Goal: Task Accomplishment & Management: Use online tool/utility

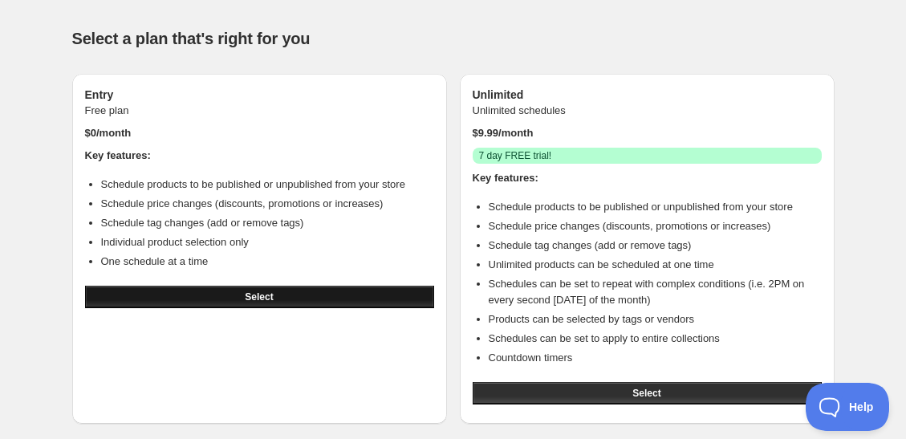
click at [338, 288] on button "Select" at bounding box center [259, 297] width 349 height 22
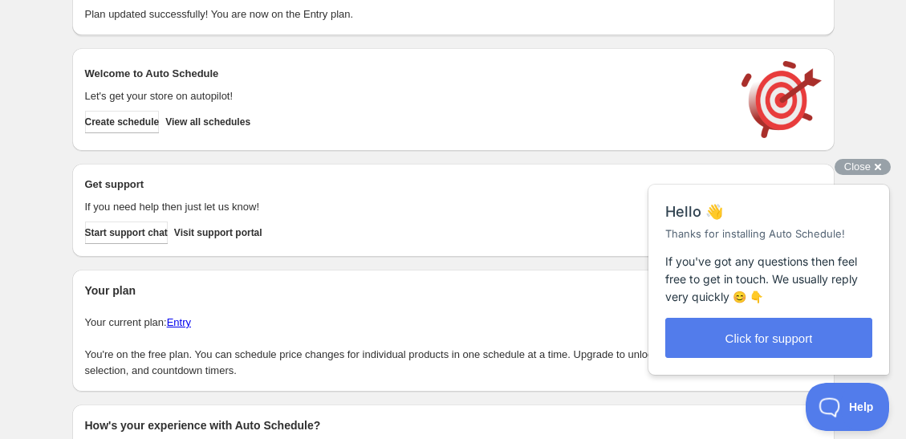
scroll to position [76, 0]
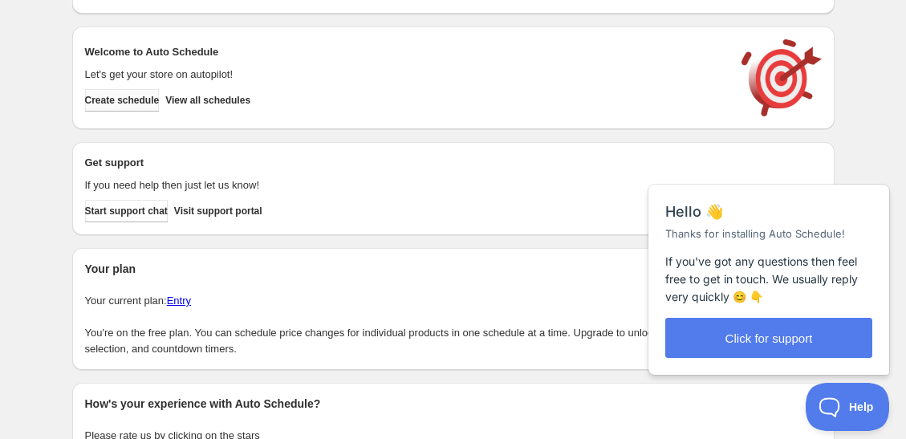
click at [131, 96] on span "Create schedule" at bounding box center [122, 100] width 75 height 13
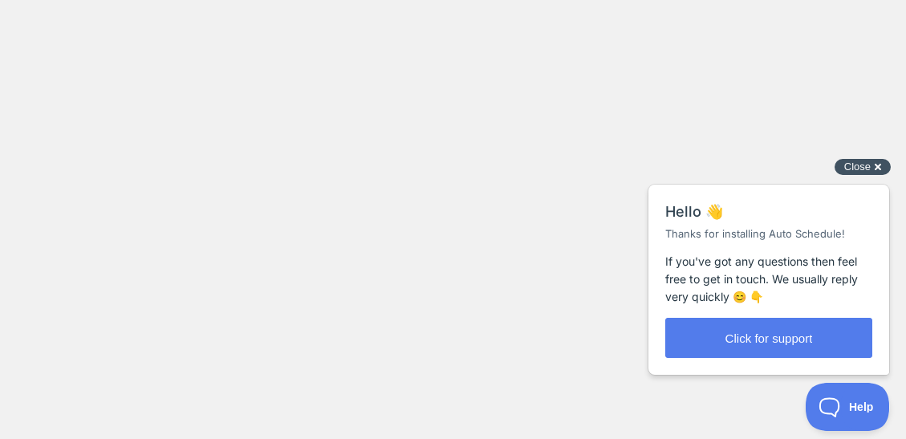
click at [866, 169] on span "Close" at bounding box center [858, 167] width 26 height 12
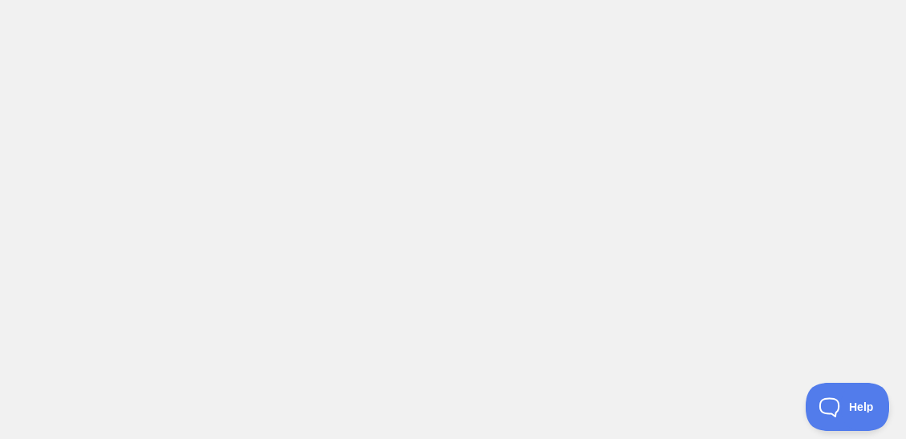
click at [418, 35] on body at bounding box center [453, 219] width 906 height 439
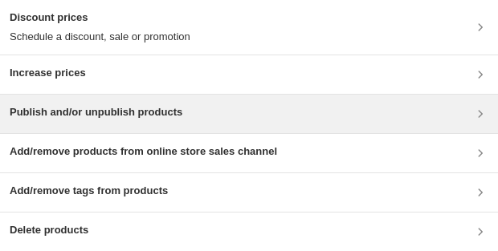
click at [92, 101] on div "Publish and/or unpublish products" at bounding box center [249, 114] width 498 height 39
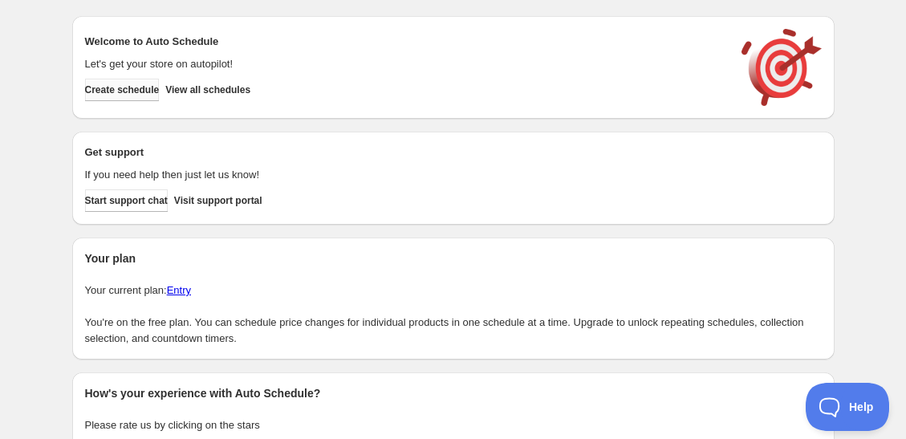
click at [141, 91] on span "Create schedule" at bounding box center [122, 90] width 75 height 13
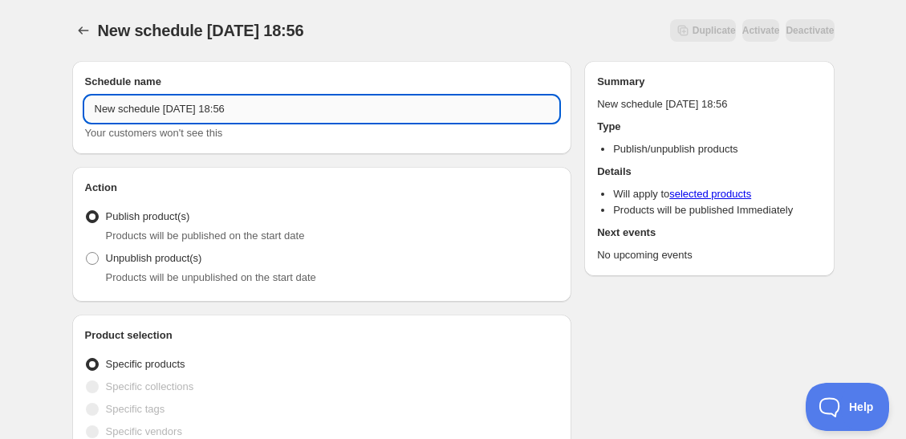
click at [273, 111] on input "New schedule [DATE] 18:56" at bounding box center [322, 109] width 475 height 26
click at [150, 263] on span "Unpublish product(s)" at bounding box center [154, 258] width 96 height 12
click at [87, 253] on input "Unpublish product(s)" at bounding box center [86, 252] width 1 height 1
radio input "true"
click at [284, 107] on input "New schedule [DATE] 18:56" at bounding box center [322, 109] width 475 height 26
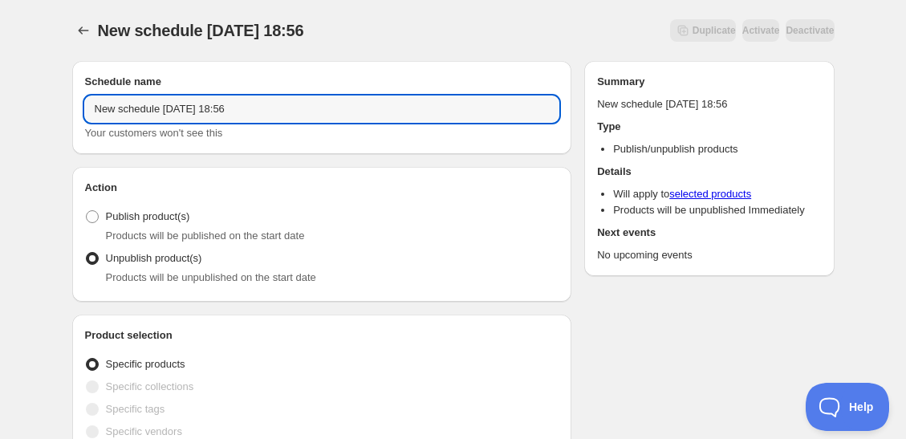
drag, startPoint x: 284, startPoint y: 107, endPoint x: 12, endPoint y: 103, distance: 272.2
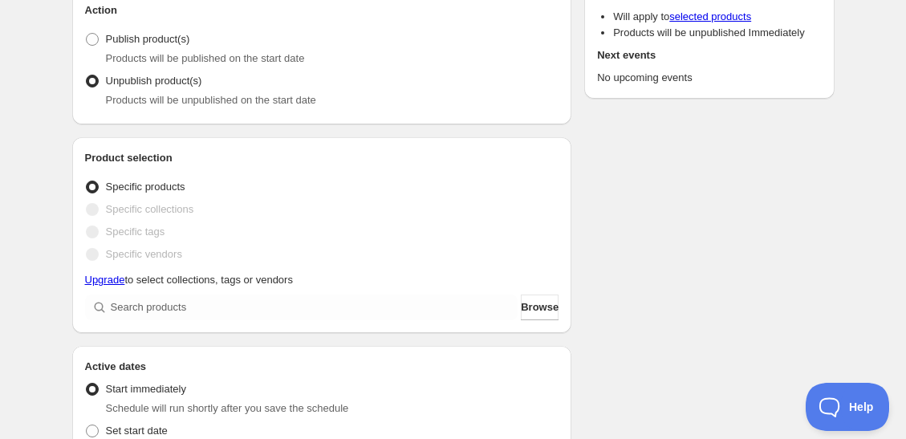
type input "[DATE] 11:59 PM"
click at [132, 190] on span "Specific products" at bounding box center [145, 187] width 79 height 12
click at [87, 181] on input "Specific products" at bounding box center [86, 181] width 1 height 1
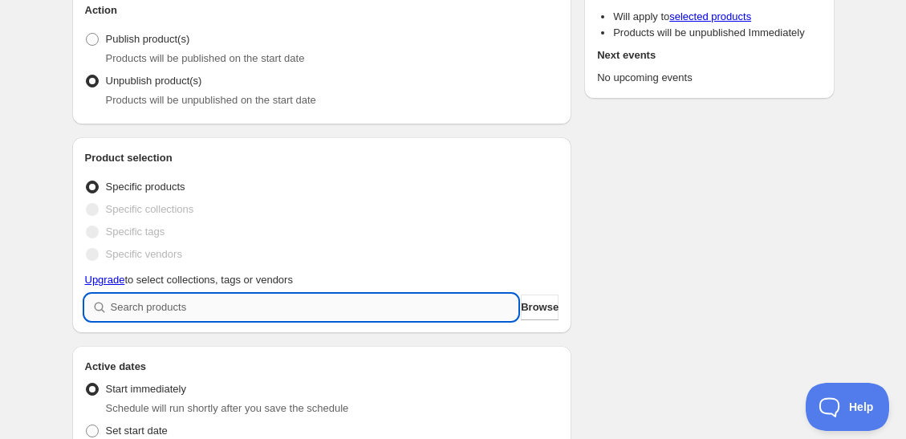
click at [193, 314] on input "search" at bounding box center [315, 308] width 408 height 26
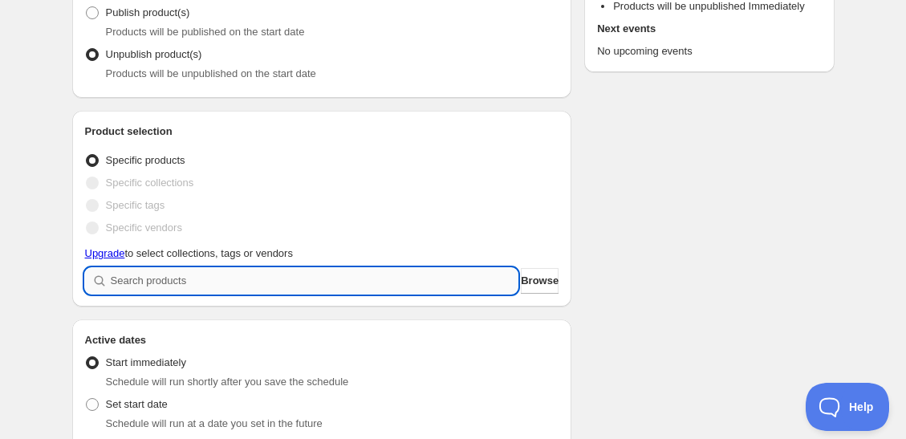
scroll to position [209, 0]
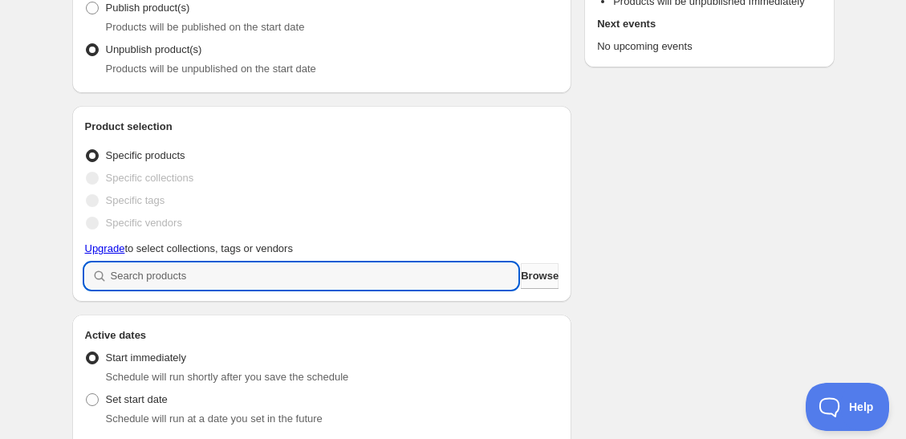
click at [521, 277] on span "Browse" at bounding box center [540, 276] width 38 height 16
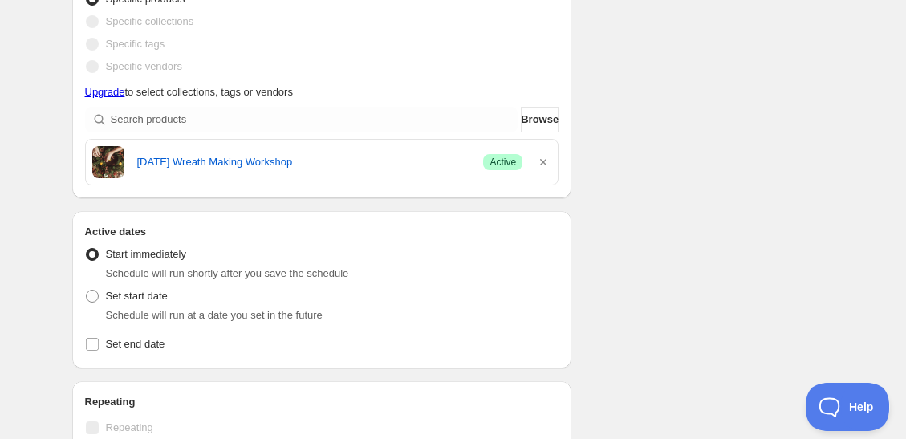
scroll to position [387, 0]
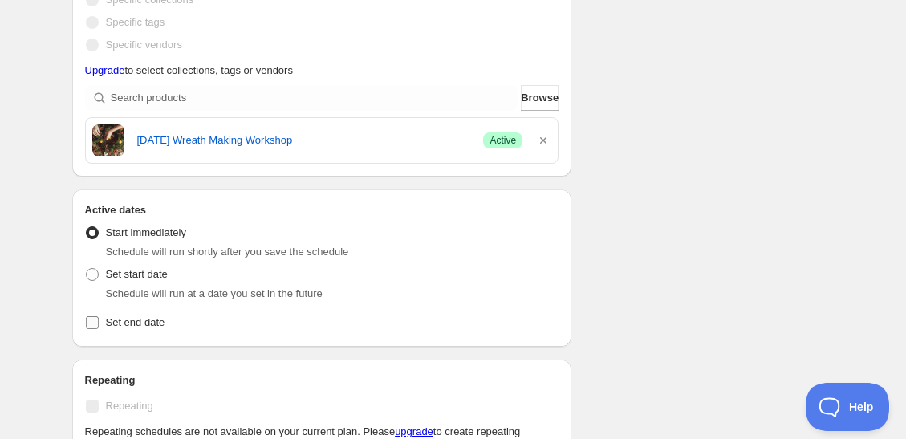
click at [147, 320] on span "Set end date" at bounding box center [135, 322] width 59 height 12
click at [99, 320] on input "Set end date" at bounding box center [92, 322] width 13 height 13
checkbox input "true"
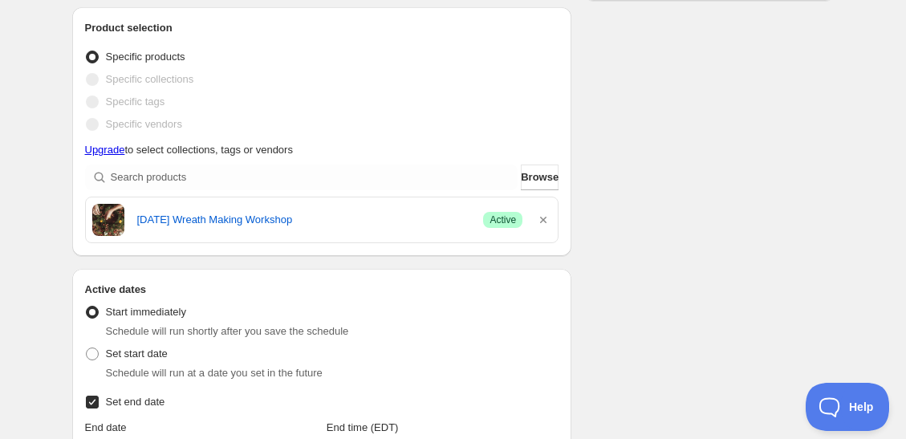
scroll to position [0, 0]
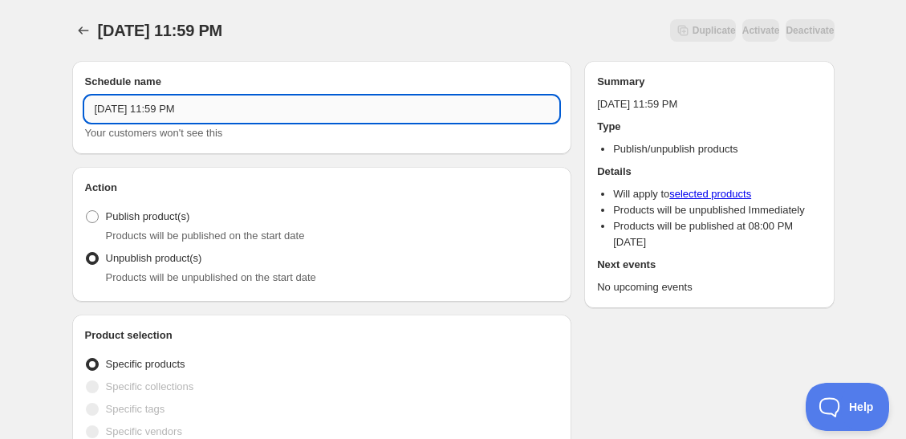
click at [206, 113] on input "[DATE] 11:59 PM" at bounding box center [322, 109] width 475 height 26
type input "N"
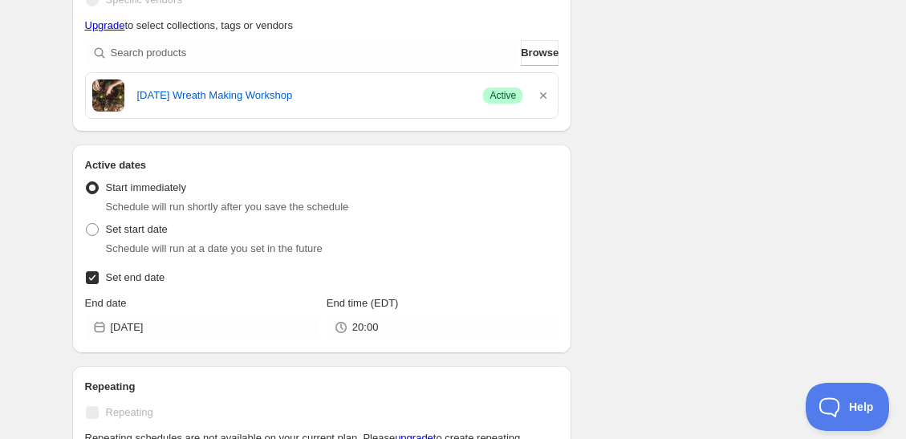
scroll to position [435, 0]
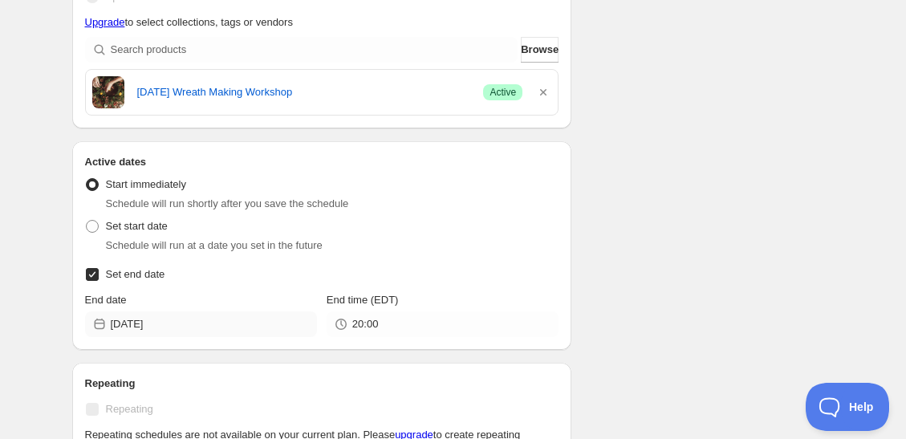
type input "11.11 wreath making workshop cancellation"
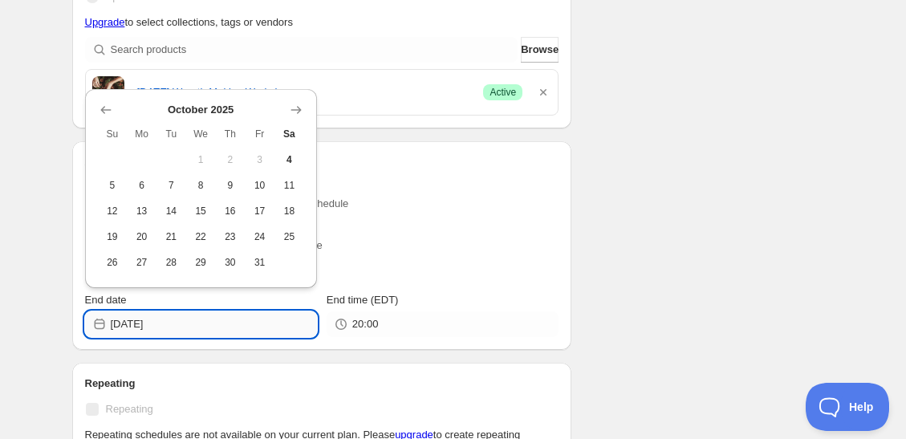
click at [210, 320] on input "[DATE]" at bounding box center [214, 325] width 206 height 26
click at [295, 108] on icon "Show next month, November 2025" at bounding box center [296, 110] width 16 height 16
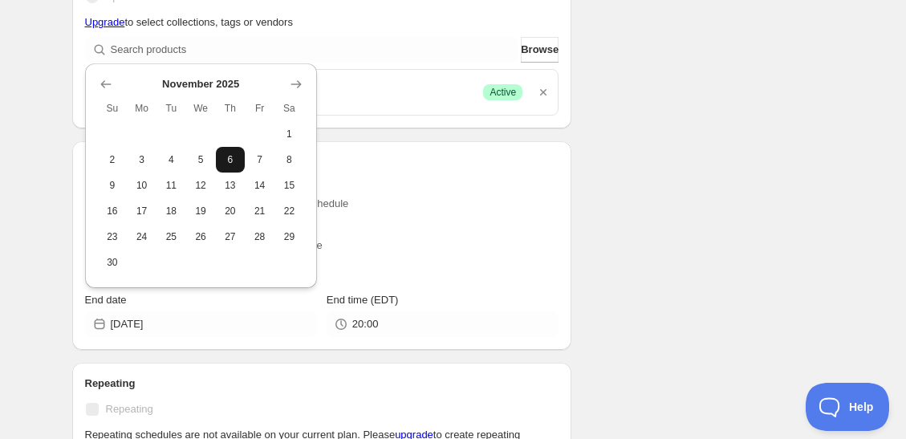
click at [230, 158] on span "6" at bounding box center [230, 159] width 17 height 13
type input "[DATE]"
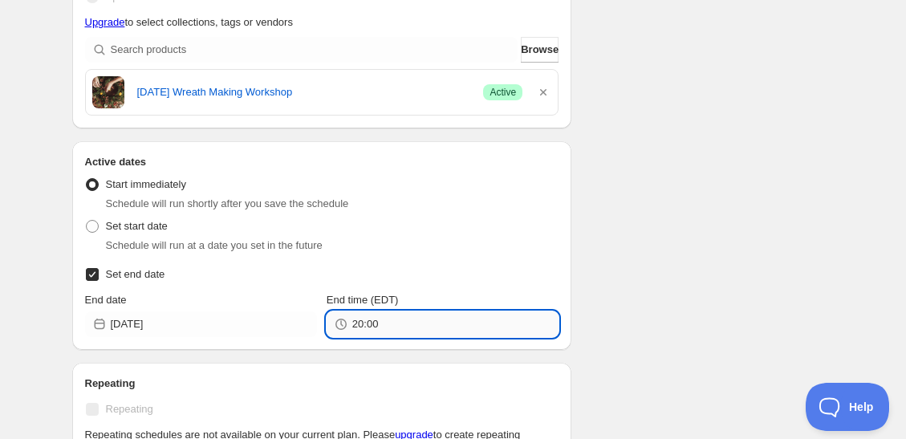
click at [416, 326] on input "20:00" at bounding box center [455, 325] width 206 height 26
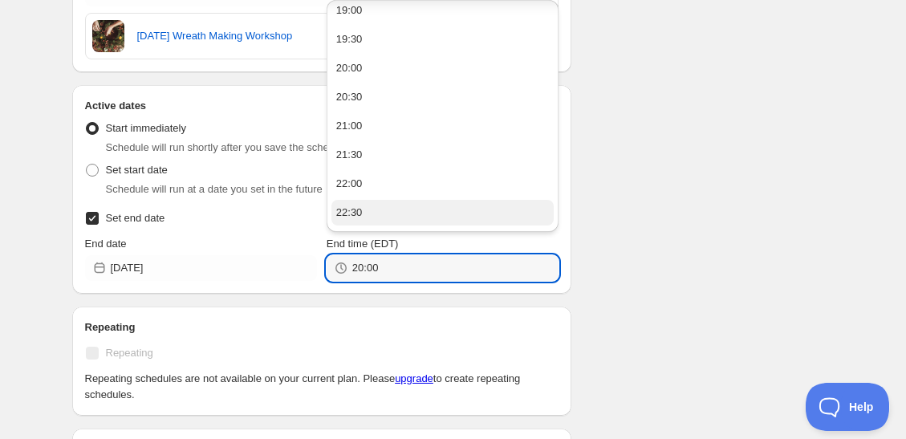
scroll to position [1162, 0]
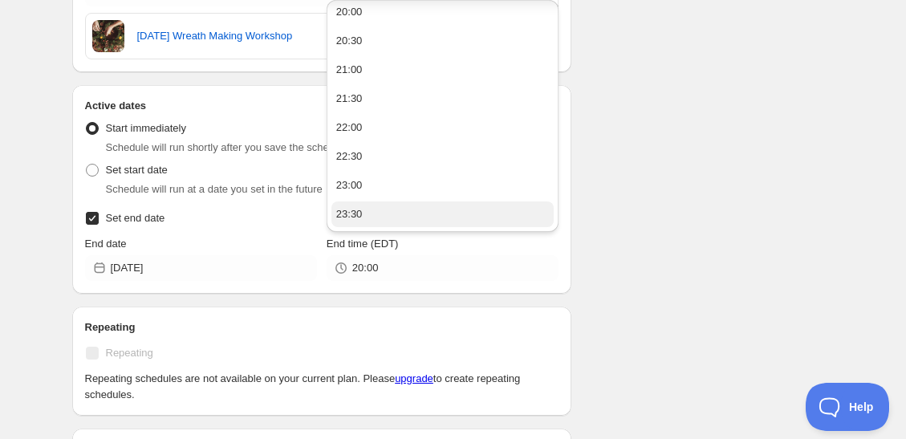
click at [391, 214] on button "23:30" at bounding box center [443, 215] width 222 height 26
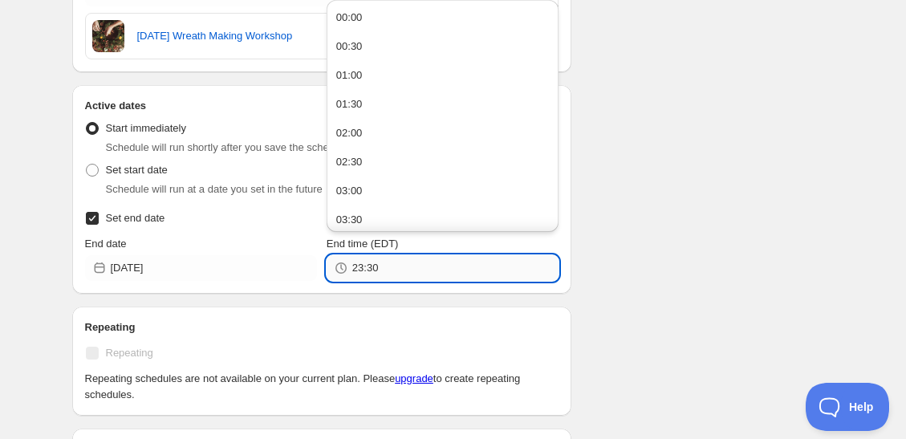
click at [393, 271] on input "23:30" at bounding box center [455, 268] width 206 height 26
type input "23:59"
click at [576, 315] on div "Schedule name 11.11 wreath making workshop cancellation Your customers won't se…" at bounding box center [447, 221] width 776 height 1328
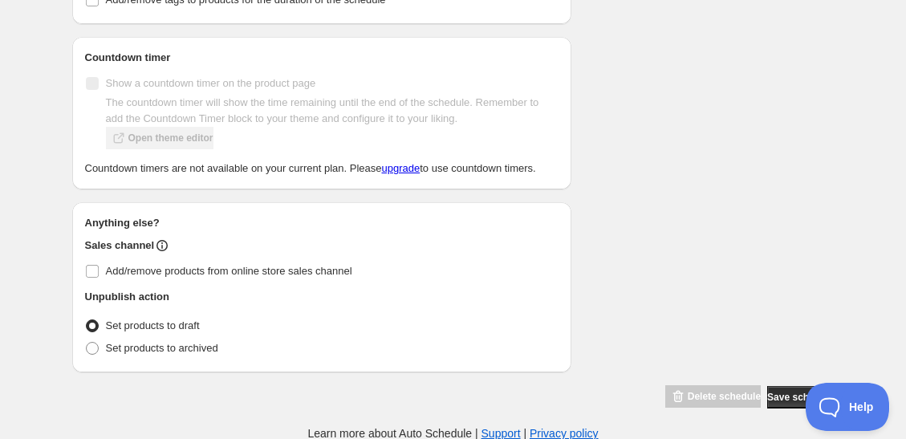
scroll to position [984, 0]
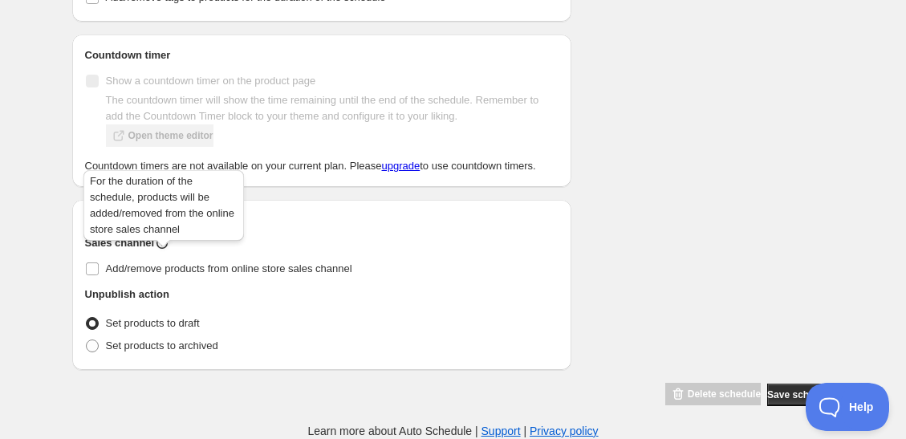
click at [162, 245] on icon at bounding box center [162, 243] width 16 height 16
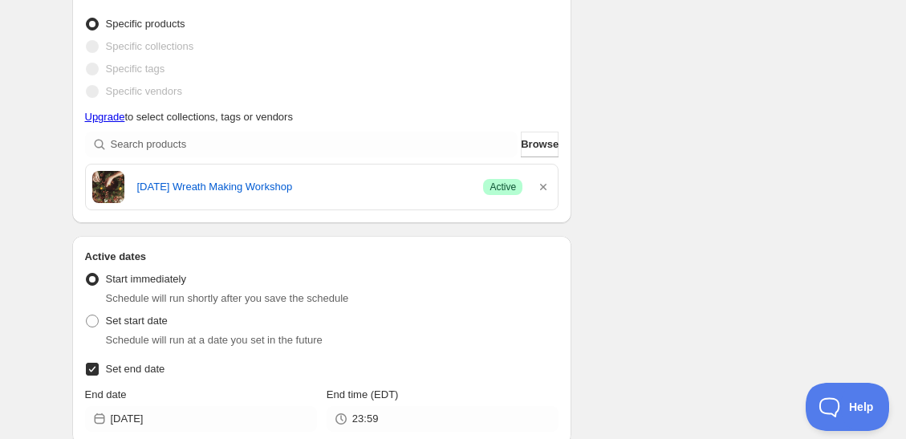
scroll to position [369, 0]
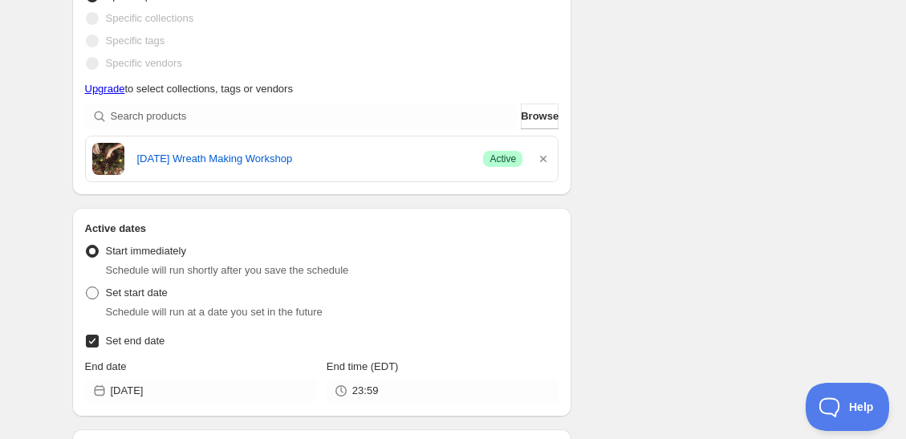
click at [159, 294] on span "Set start date" at bounding box center [137, 293] width 62 height 12
click at [87, 287] on input "Set start date" at bounding box center [86, 287] width 1 height 1
radio input "true"
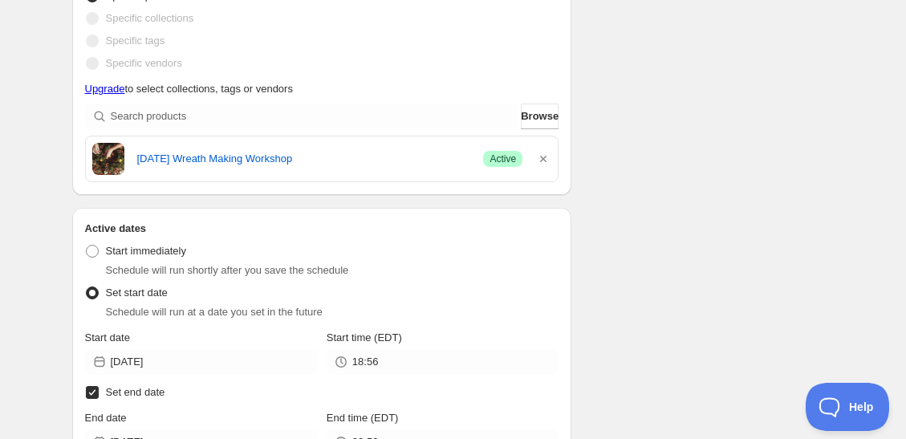
scroll to position [493, 0]
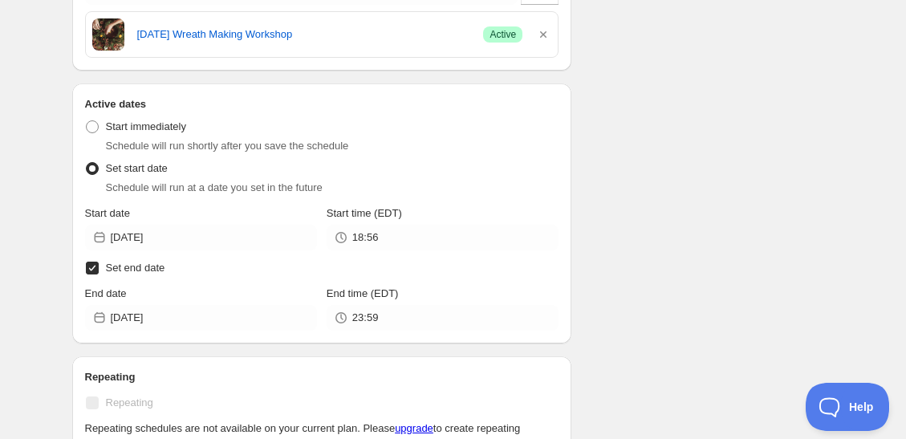
click at [139, 266] on span "Set end date" at bounding box center [135, 268] width 59 height 12
click at [99, 266] on input "Set end date" at bounding box center [92, 268] width 13 height 13
checkbox input "false"
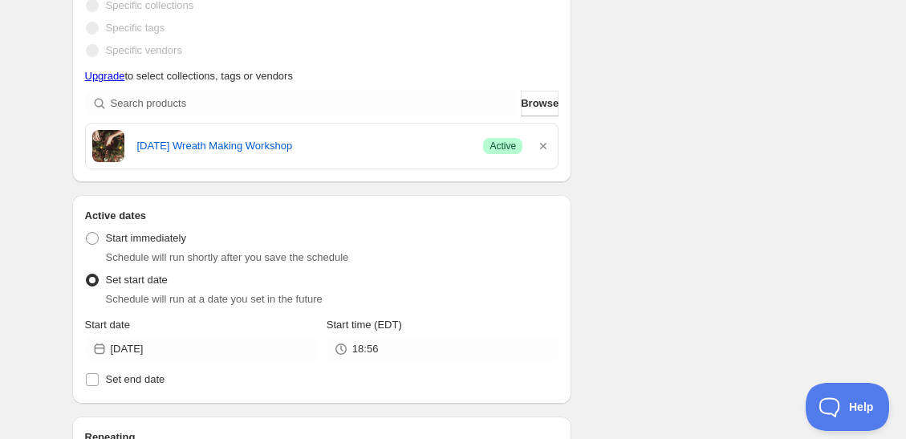
scroll to position [483, 0]
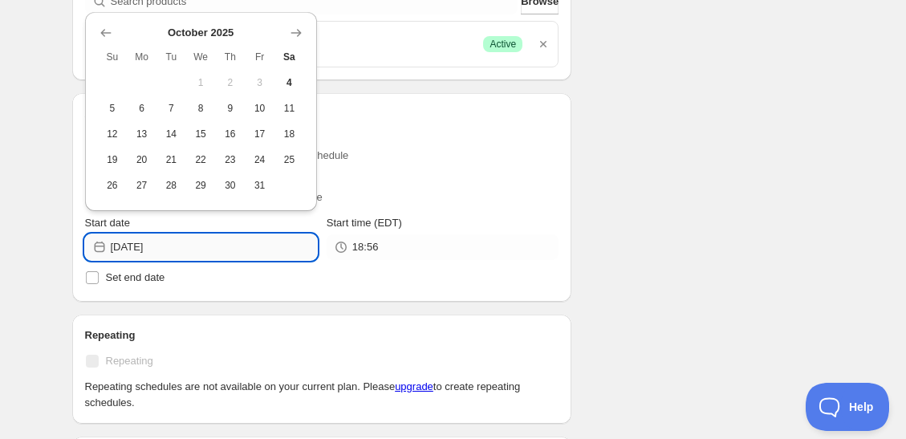
click at [236, 241] on input "[DATE]" at bounding box center [214, 247] width 206 height 26
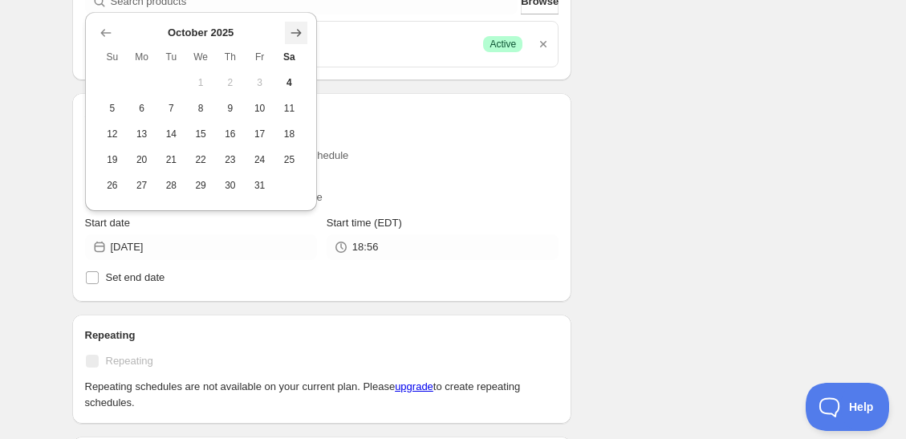
click at [304, 26] on button "Show next month, November 2025" at bounding box center [296, 33] width 22 height 22
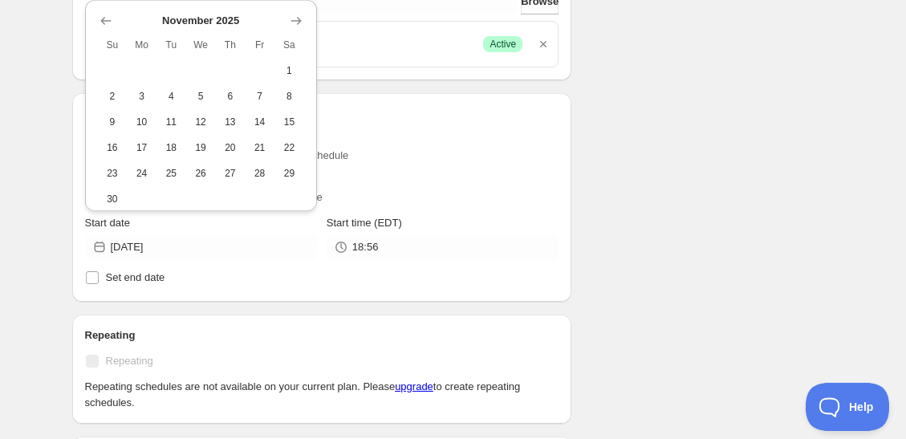
click at [228, 91] on span "6" at bounding box center [230, 96] width 17 height 13
type input "[DATE]"
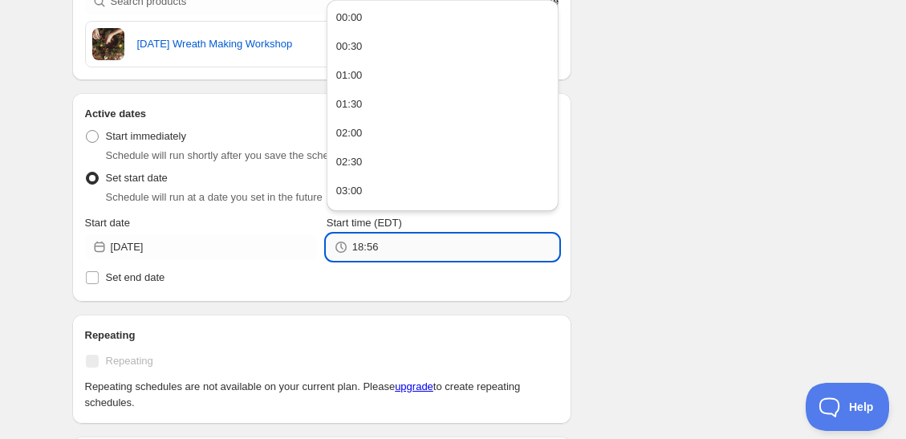
click at [444, 245] on input "18:56" at bounding box center [455, 247] width 206 height 26
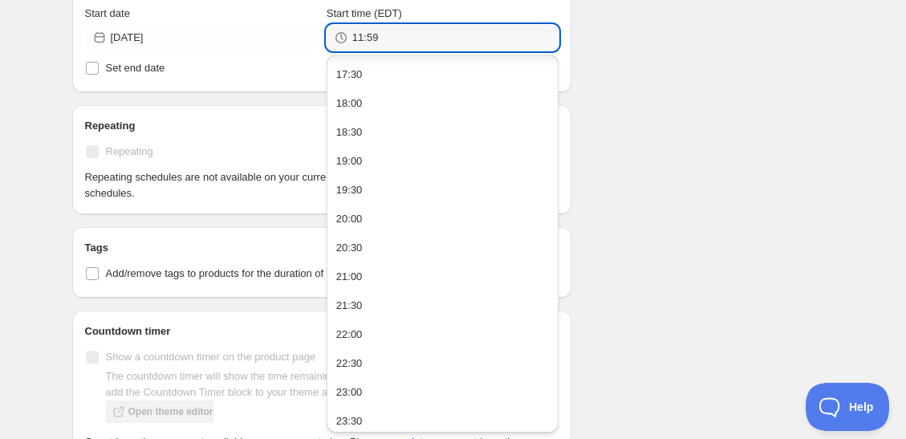
scroll to position [0, 0]
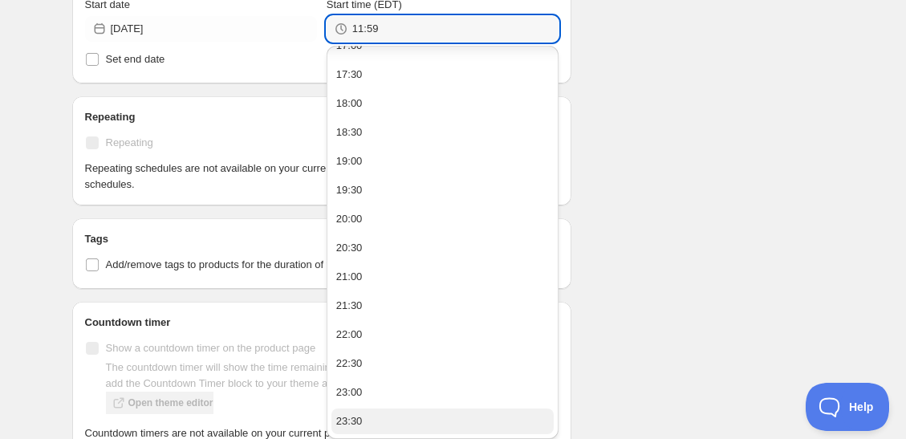
click at [399, 411] on button "23:30" at bounding box center [443, 422] width 222 height 26
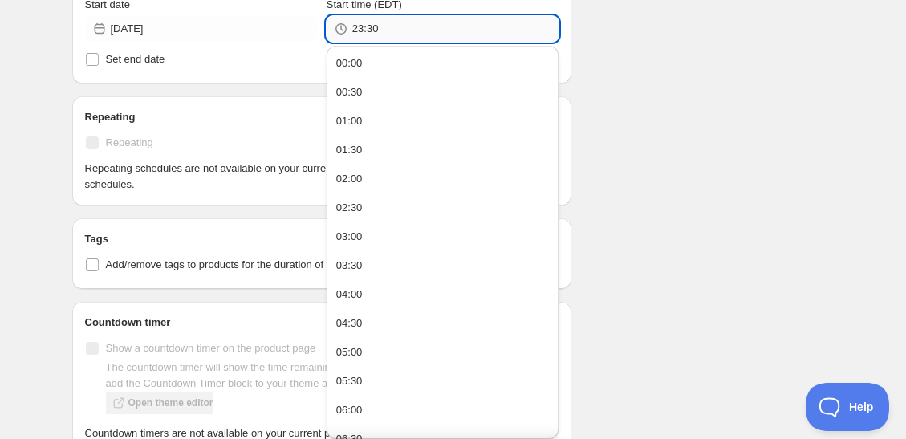
click at [398, 30] on input "23:30" at bounding box center [455, 29] width 206 height 26
type input "23:59"
click at [647, 97] on div "Schedule name 11.11 wreath making workshop cancellation Your customers won't se…" at bounding box center [447, 10] width 776 height 1328
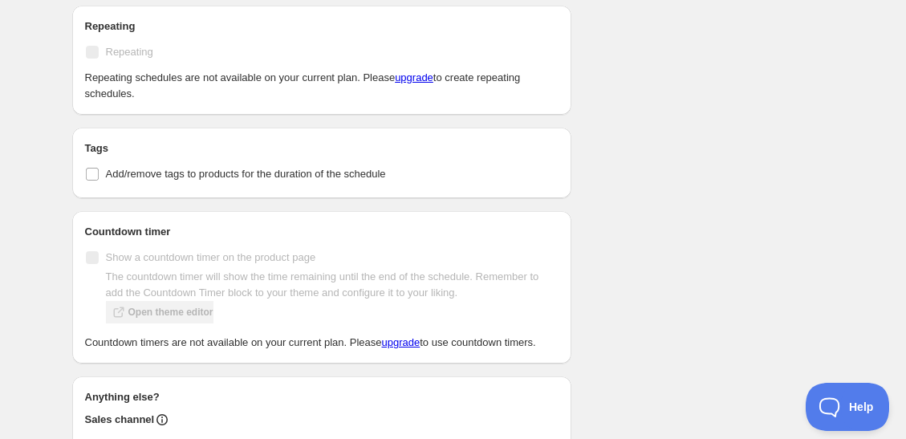
scroll to position [984, 0]
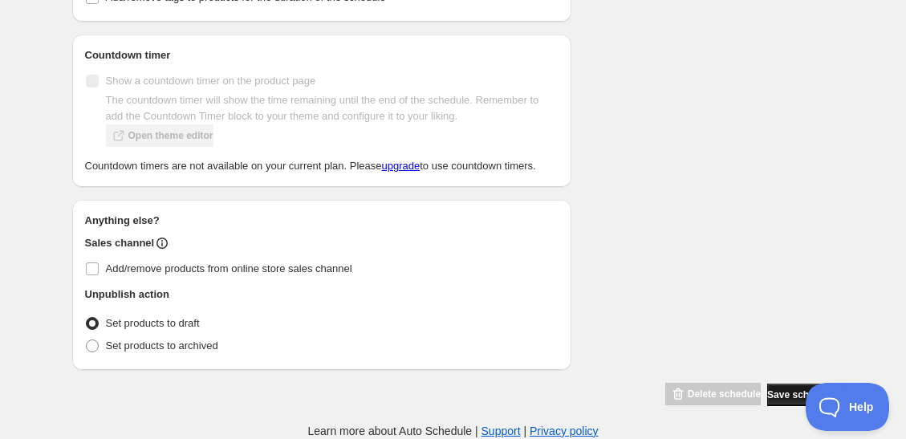
click at [782, 397] on span "Save schedule" at bounding box center [801, 395] width 67 height 13
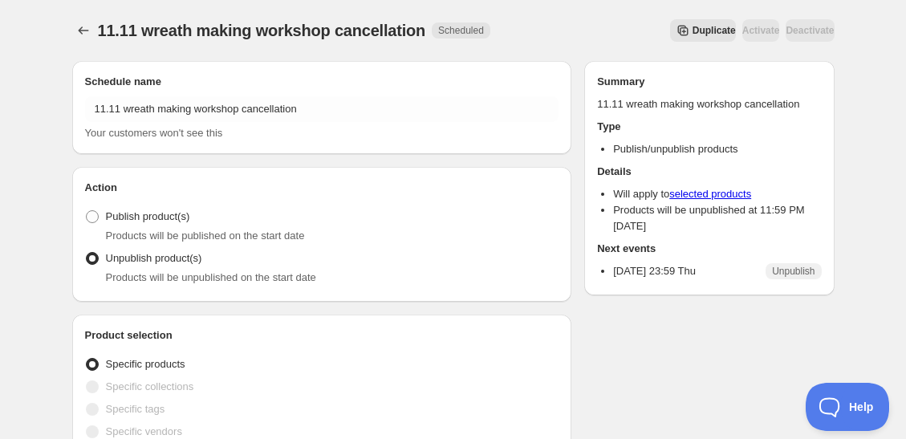
click at [693, 33] on span "Duplicate" at bounding box center [714, 30] width 43 height 13
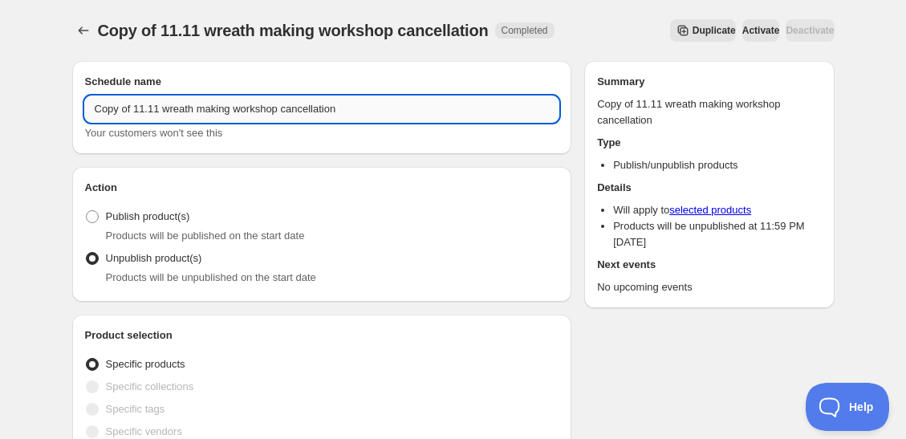
click at [143, 104] on input "Copy of 11.11 wreath making workshop cancellation" at bounding box center [322, 109] width 475 height 26
click at [157, 106] on input "Copy of 11.11 wreath making workshop cancellation" at bounding box center [322, 109] width 475 height 26
drag, startPoint x: 134, startPoint y: 108, endPoint x: 64, endPoint y: 108, distance: 69.9
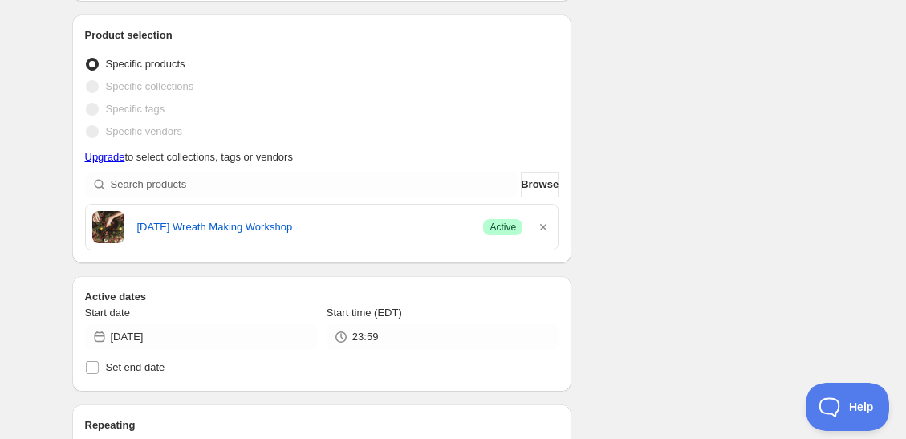
scroll to position [328, 0]
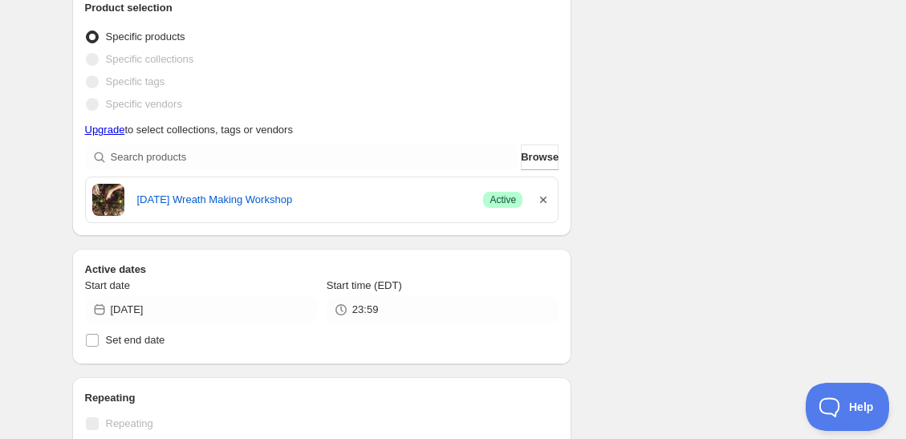
type input "11.18 wreath making workshop cancellation"
click at [539, 198] on icon "button" at bounding box center [544, 200] width 16 height 16
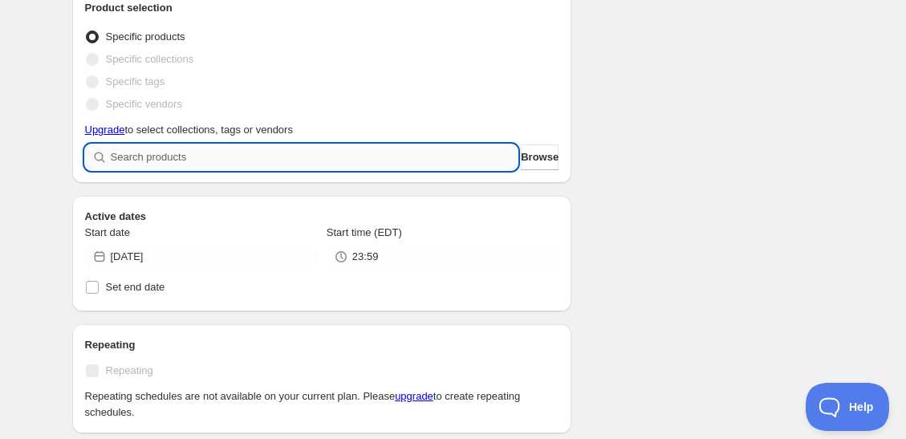
click at [316, 150] on input "search" at bounding box center [315, 158] width 408 height 26
type input "n"
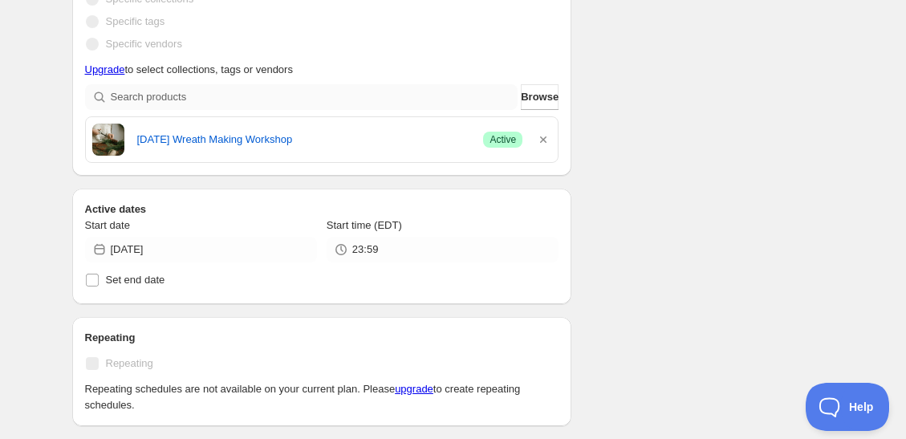
scroll to position [448, 0]
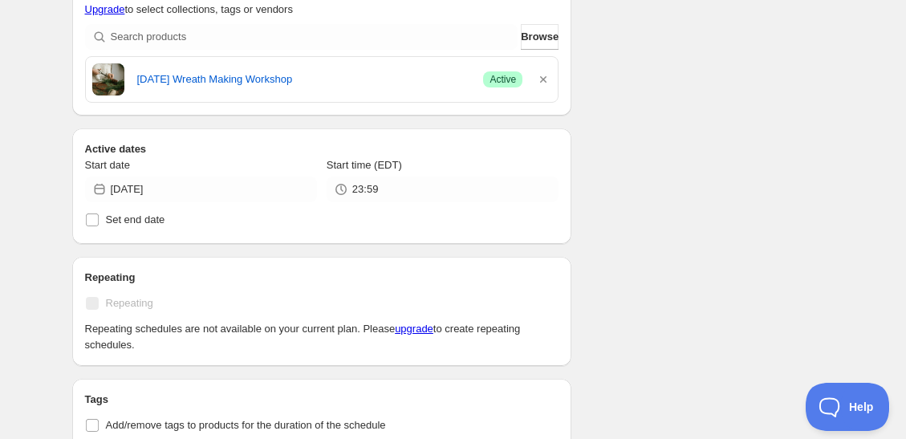
click at [251, 173] on div "Start date [DATE]" at bounding box center [201, 179] width 232 height 45
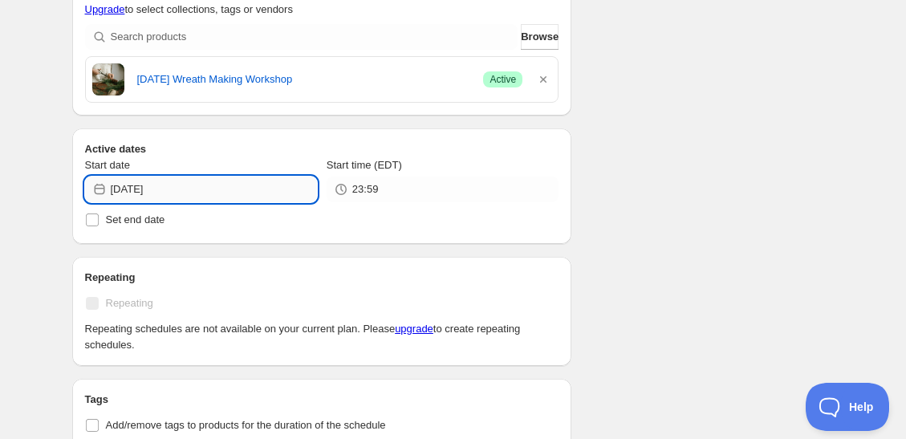
click at [251, 189] on input "[DATE]" at bounding box center [214, 190] width 206 height 26
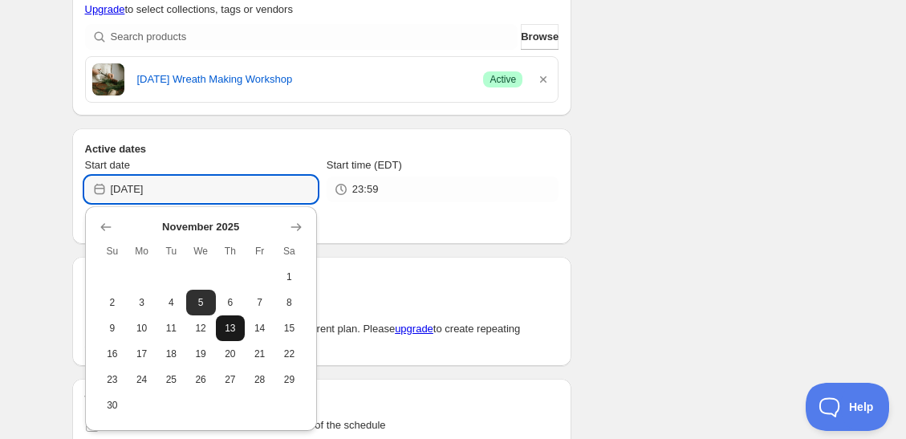
click at [232, 318] on button "13" at bounding box center [231, 329] width 30 height 26
type input "[DATE]"
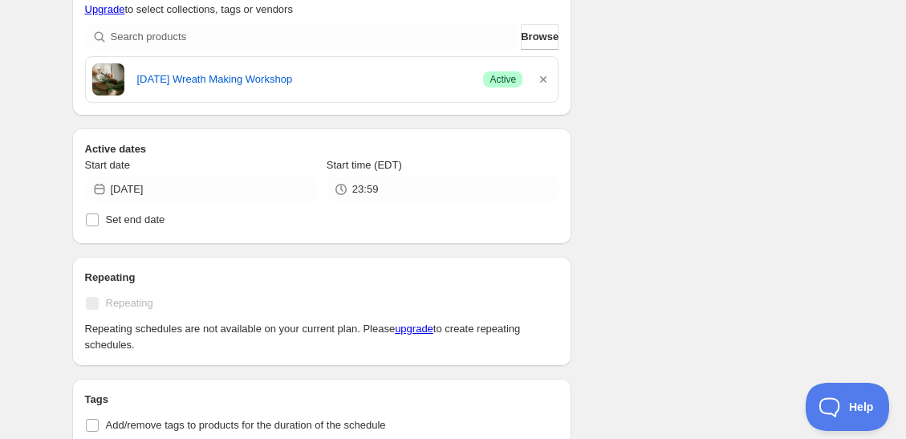
click at [627, 251] on div "Schedule name 11.18 wreath making workshop cancellation Your customers won't se…" at bounding box center [447, 217] width 776 height 1235
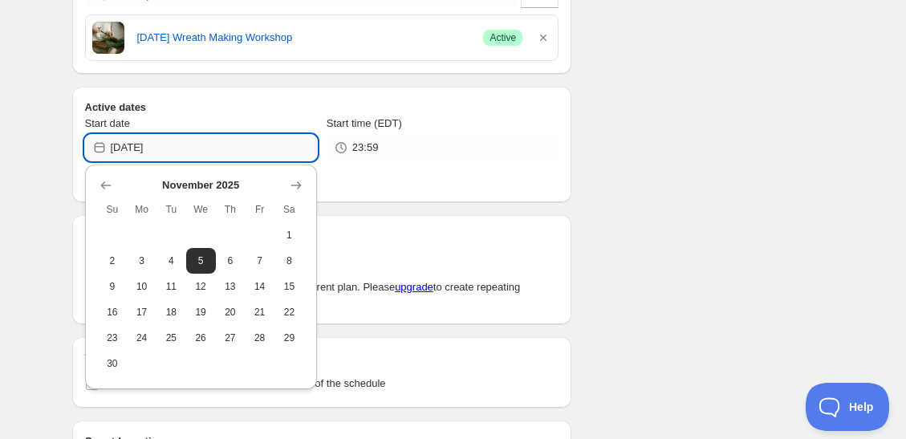
click at [270, 142] on input "[DATE]" at bounding box center [214, 148] width 206 height 26
click at [700, 169] on div "Schedule name 11.18 wreath making workshop cancellation Your customers won't se…" at bounding box center [447, 175] width 776 height 1235
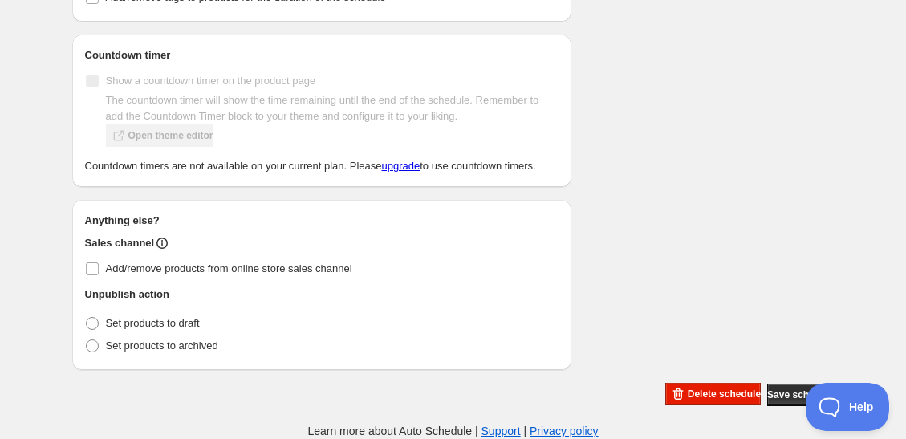
scroll to position [890, 0]
click at [783, 393] on span "Save schedule" at bounding box center [801, 395] width 67 height 13
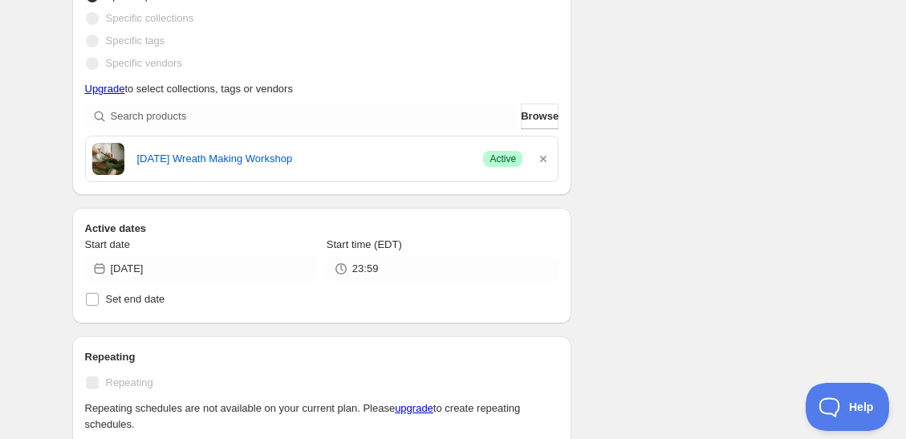
scroll to position [0, 0]
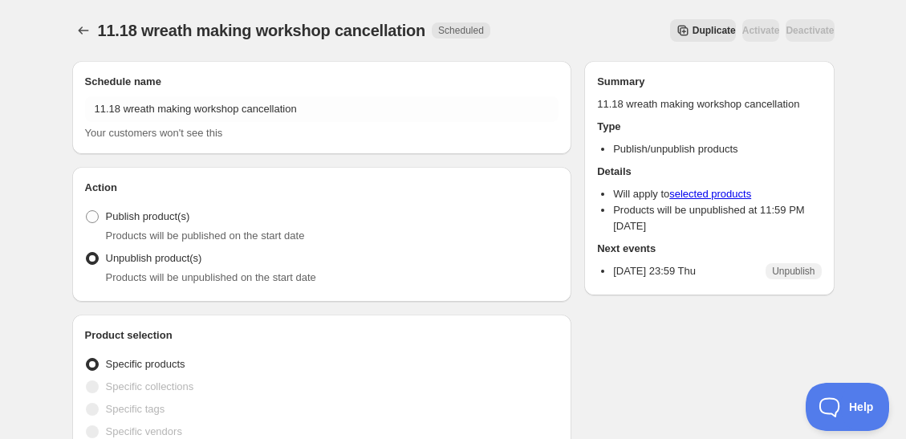
click at [693, 33] on span "Duplicate" at bounding box center [714, 30] width 43 height 13
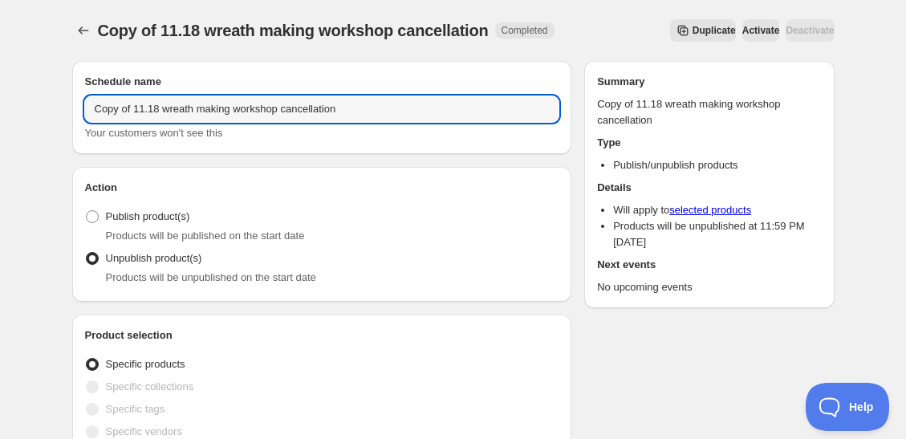
drag, startPoint x: 161, startPoint y: 109, endPoint x: 2, endPoint y: 87, distance: 161.4
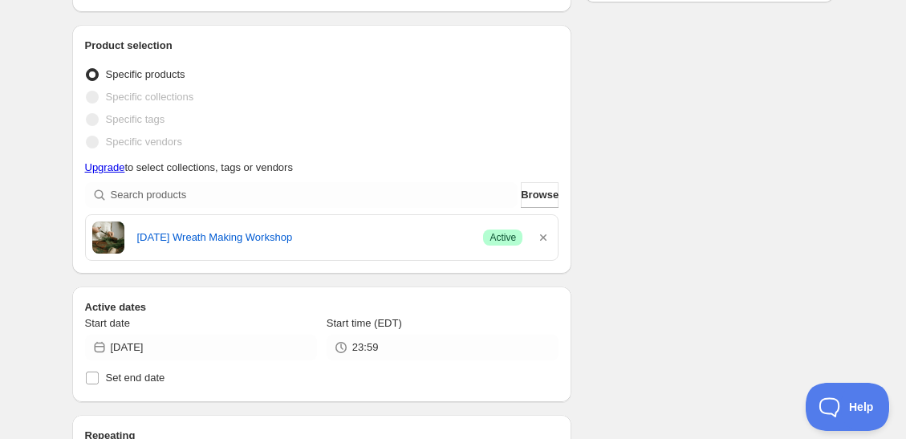
scroll to position [294, 0]
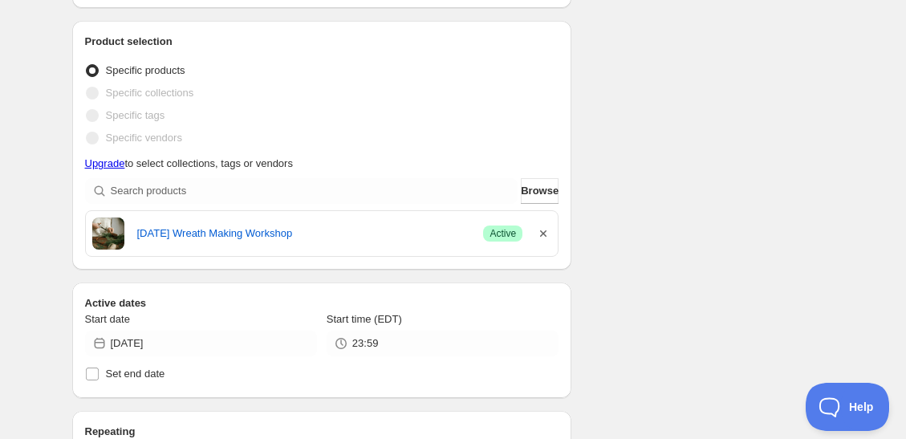
type input "11.25 wreath making workshop cancellation"
click at [541, 234] on icon "button" at bounding box center [544, 234] width 16 height 16
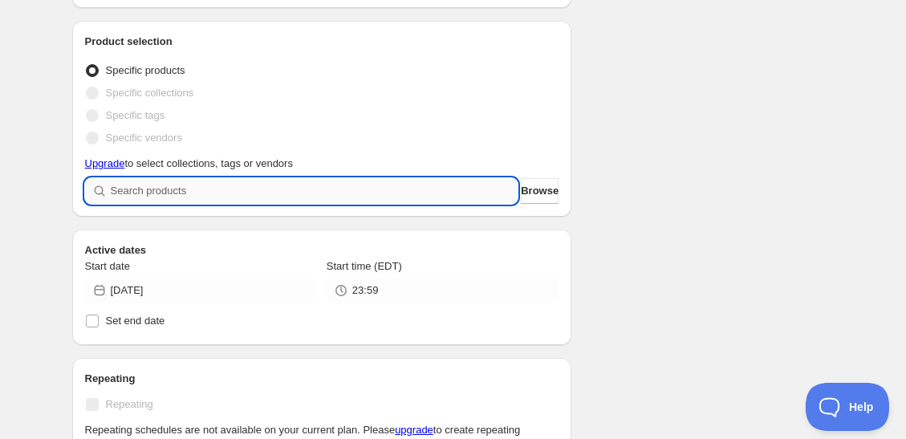
click at [218, 188] on input "search" at bounding box center [315, 191] width 408 height 26
type input "n"
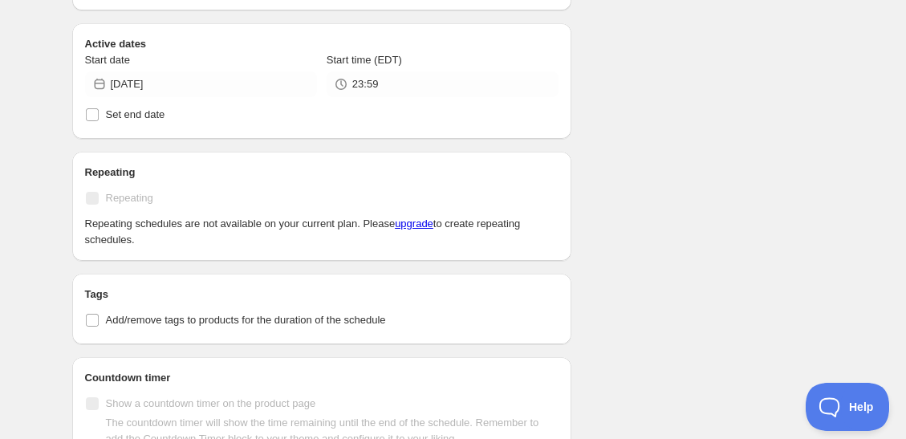
scroll to position [556, 0]
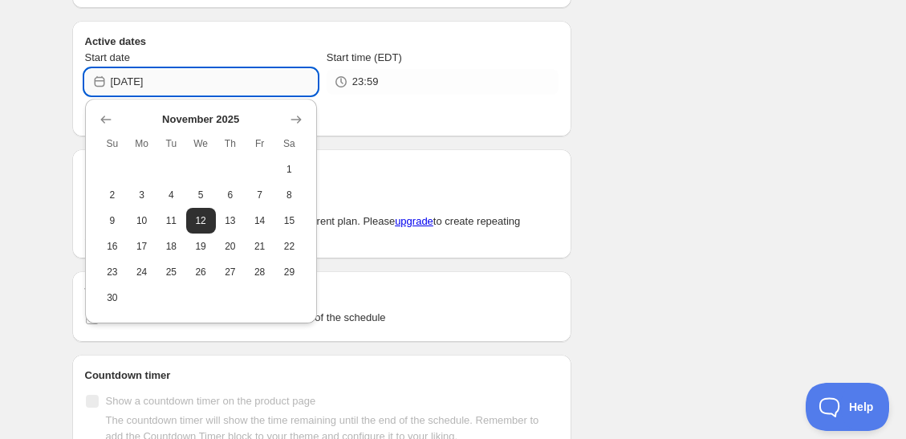
click at [201, 79] on input "[DATE]" at bounding box center [214, 82] width 206 height 26
click at [223, 251] on span "20" at bounding box center [230, 246] width 17 height 13
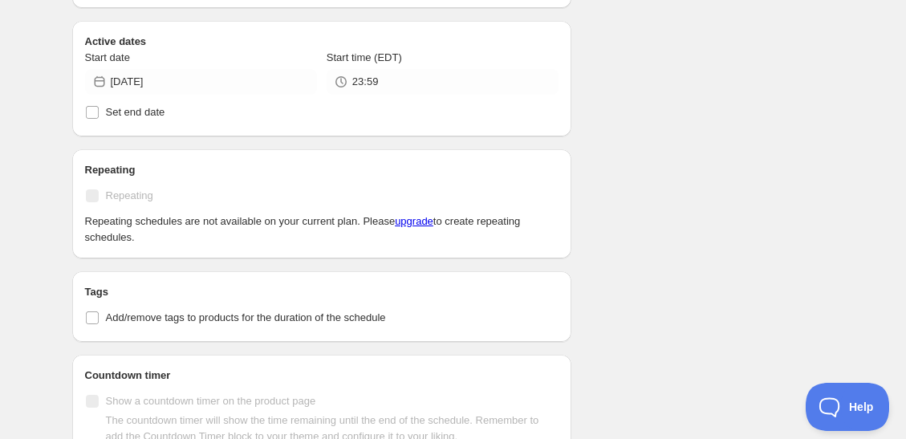
type input "[DATE]"
click at [597, 201] on div "Schedule name 11.25 wreath making workshop cancellation Your customers won't se…" at bounding box center [447, 110] width 776 height 1235
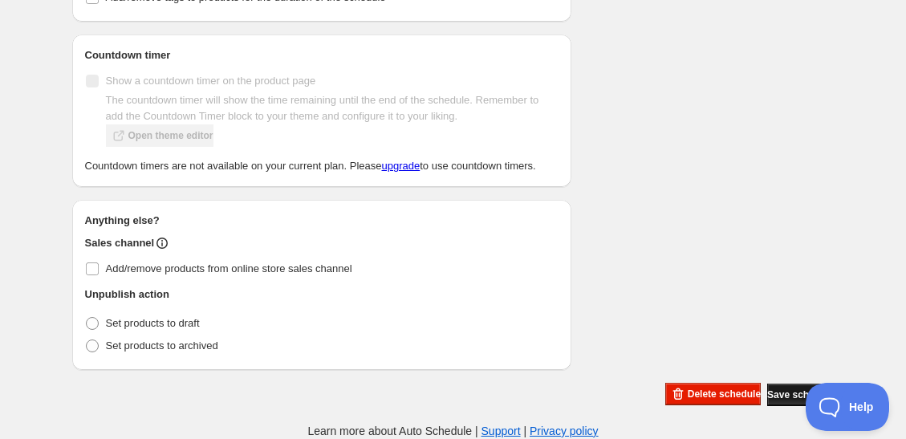
click at [780, 395] on span "Save schedule" at bounding box center [801, 395] width 67 height 13
click at [786, 399] on div "Save schedule" at bounding box center [801, 395] width 67 height 22
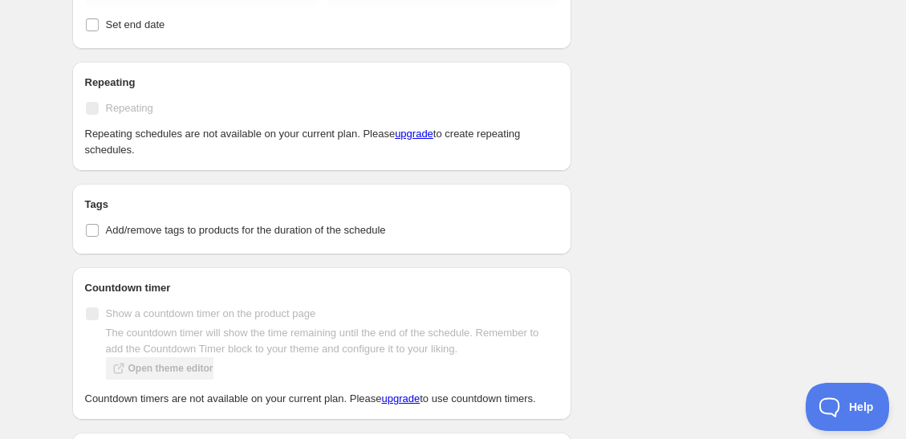
scroll to position [0, 0]
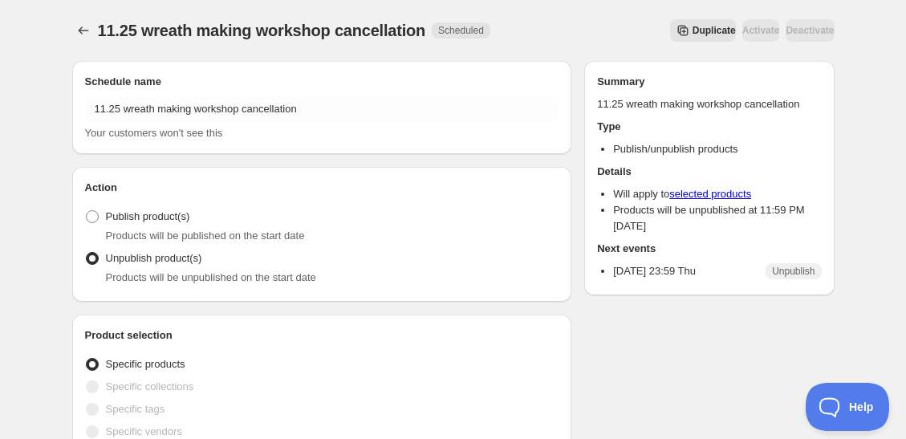
click at [693, 25] on span "Duplicate" at bounding box center [714, 30] width 43 height 13
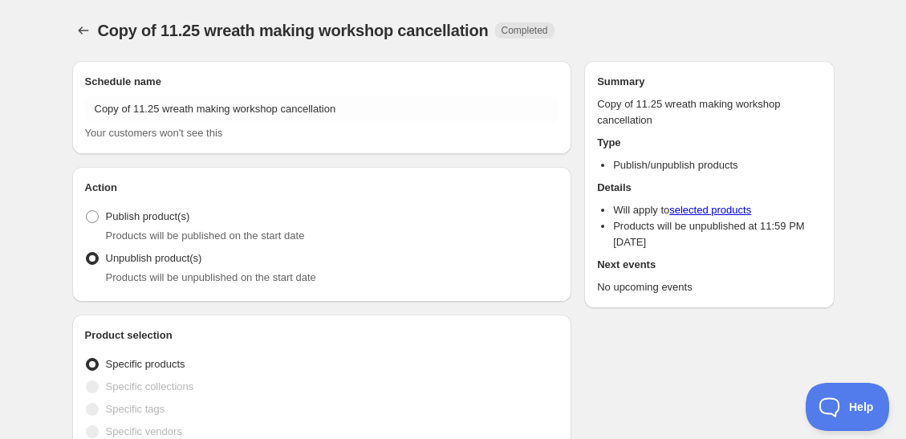
radio input "true"
click at [295, 96] on div "Schedule name Copy of 11.25 wreath making workshop cancellation Your customers …" at bounding box center [322, 107] width 475 height 67
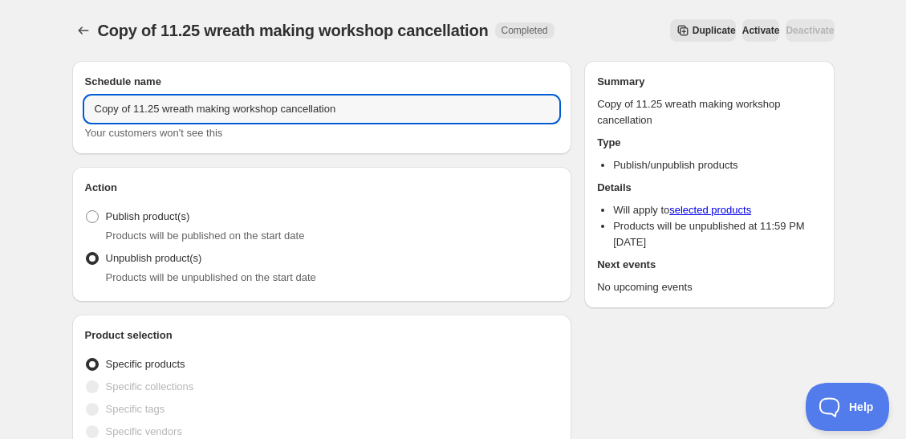
drag, startPoint x: 159, startPoint y: 104, endPoint x: 55, endPoint y: 104, distance: 104.4
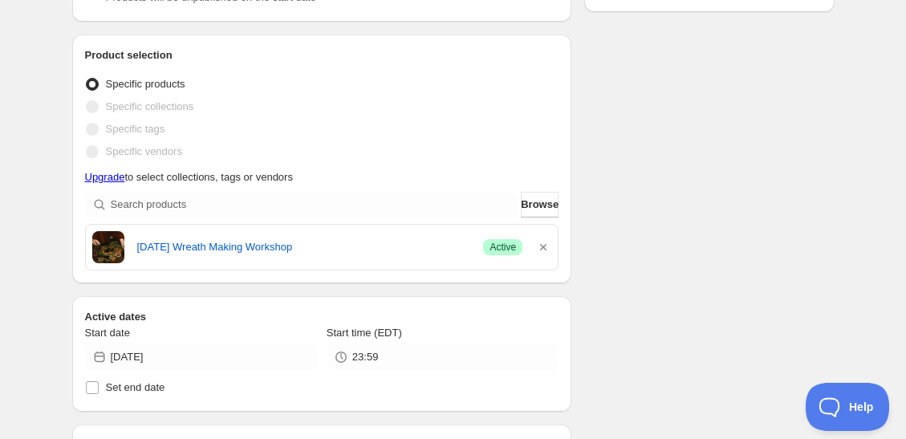
scroll to position [415, 0]
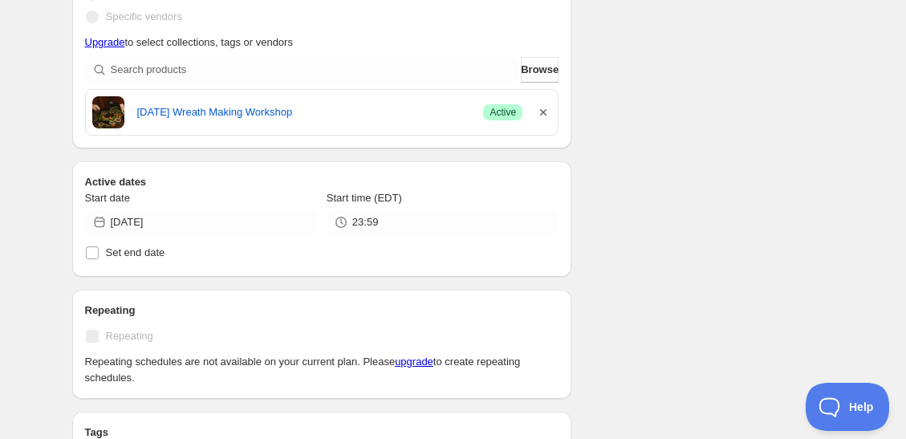
type input "12.2 wreath making workshop cancellation"
click at [536, 117] on icon "button" at bounding box center [544, 112] width 16 height 16
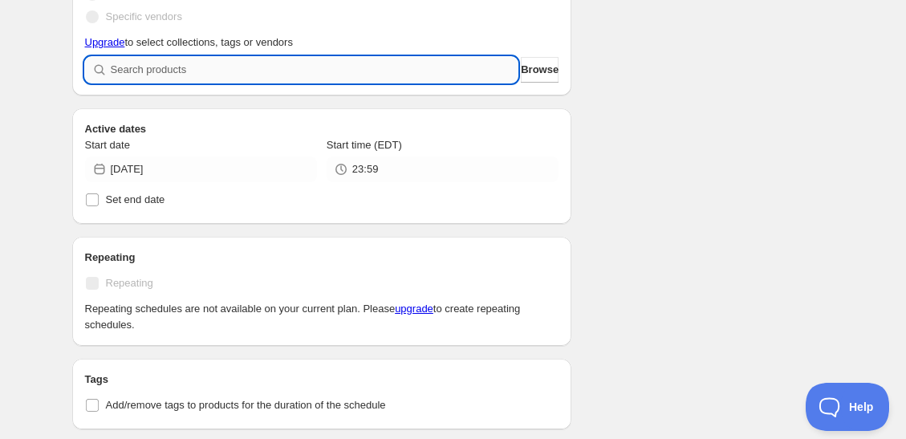
click at [442, 70] on input "search" at bounding box center [315, 70] width 408 height 26
type input "d"
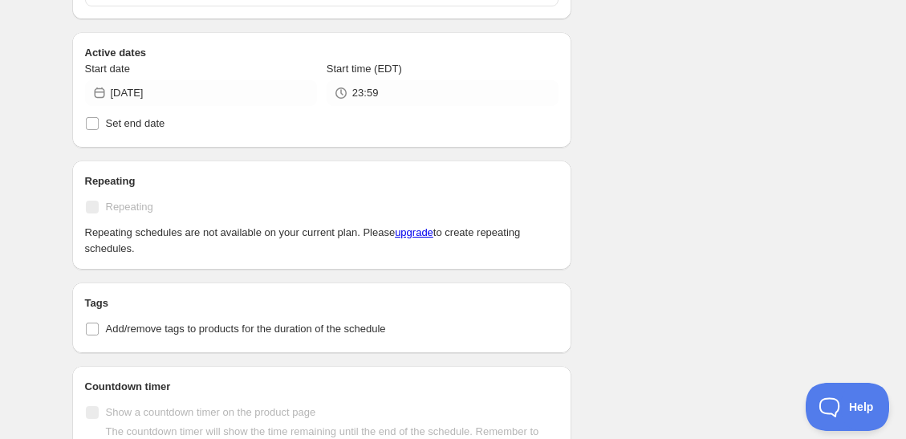
scroll to position [484, 0]
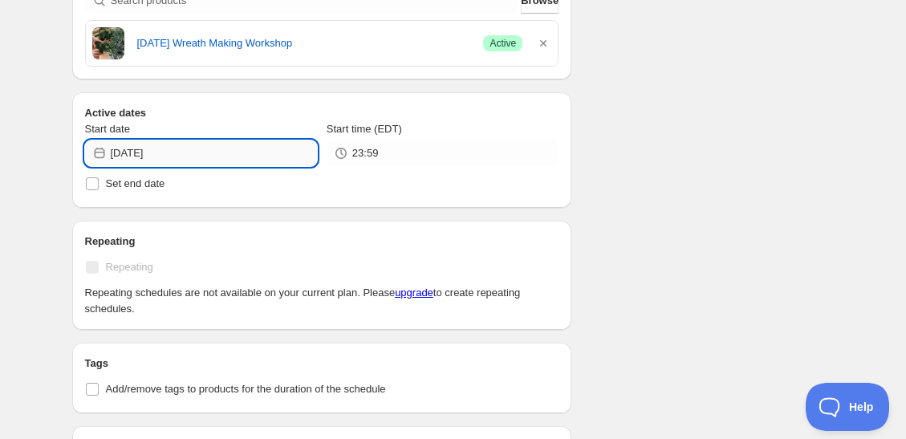
click at [241, 146] on input "[DATE]" at bounding box center [214, 154] width 206 height 26
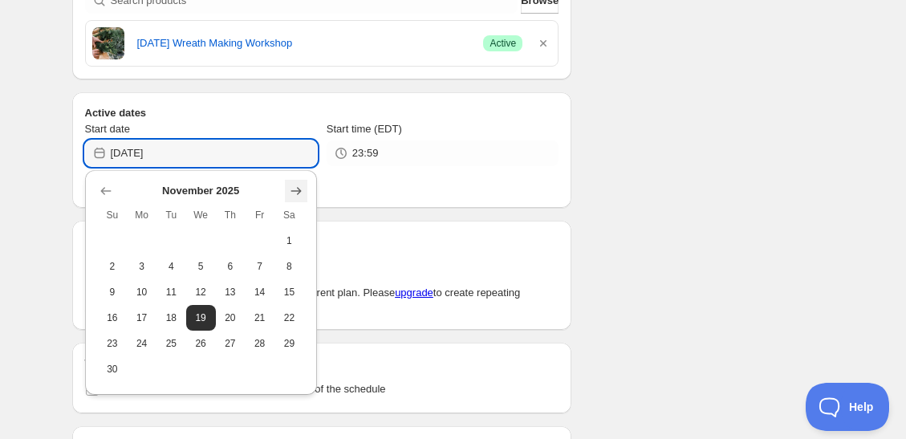
click at [297, 185] on icon "Show next month, December 2025" at bounding box center [296, 191] width 16 height 16
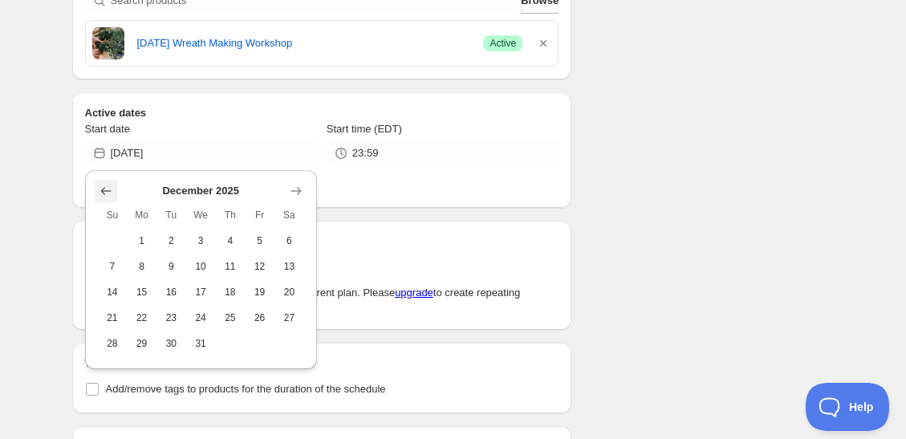
click at [102, 191] on icon "Show previous month, November 2025" at bounding box center [105, 191] width 10 height 8
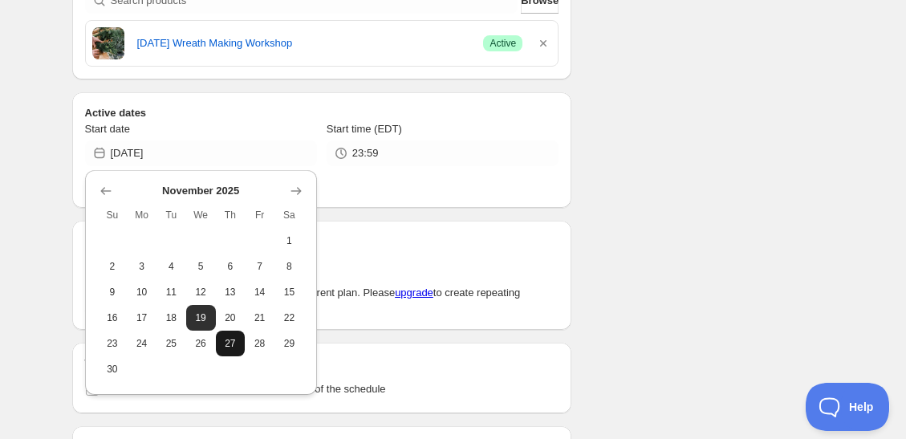
click at [234, 344] on span "27" at bounding box center [230, 343] width 17 height 13
type input "[DATE]"
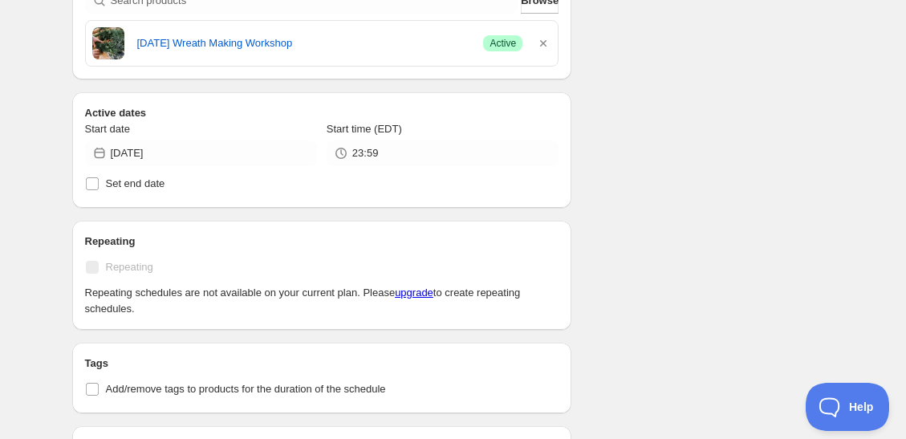
click at [659, 183] on div "Schedule name 12.2 wreath making workshop cancellation Your customers won't see…" at bounding box center [447, 181] width 776 height 1235
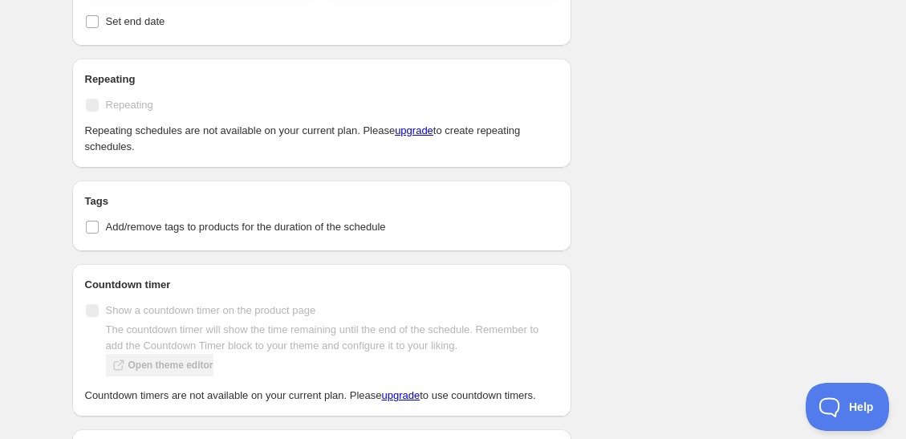
scroll to position [890, 0]
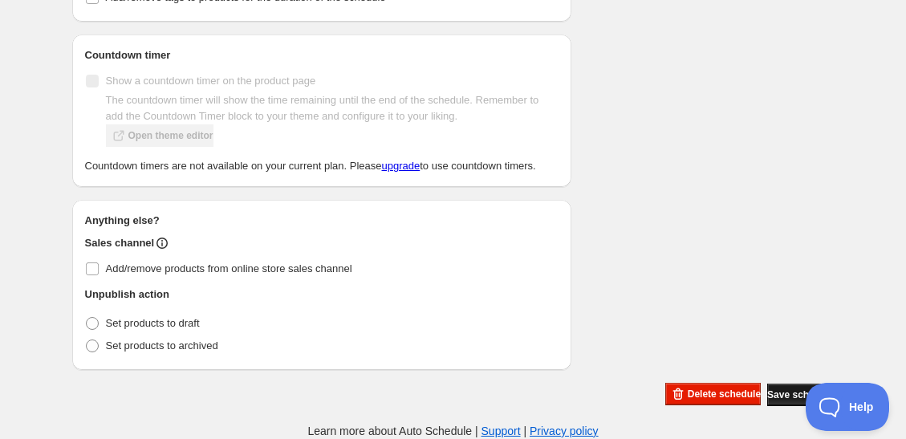
click at [780, 397] on span "Save schedule" at bounding box center [801, 395] width 67 height 13
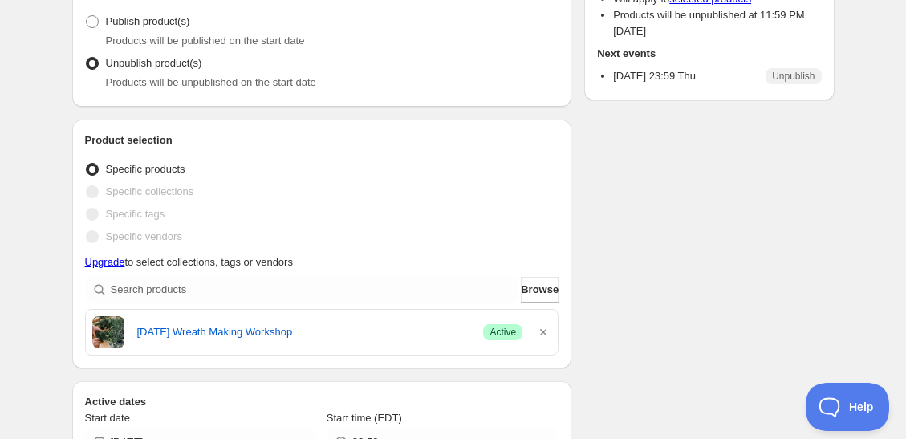
scroll to position [0, 0]
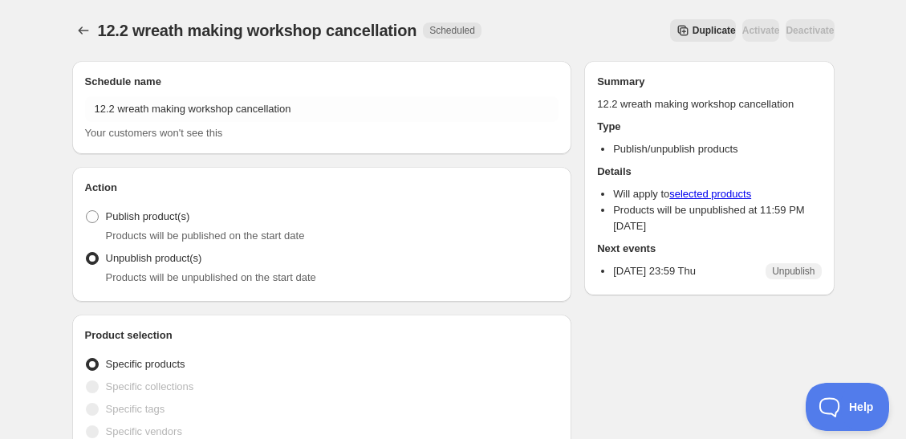
click at [670, 22] on button "Duplicate" at bounding box center [703, 30] width 66 height 22
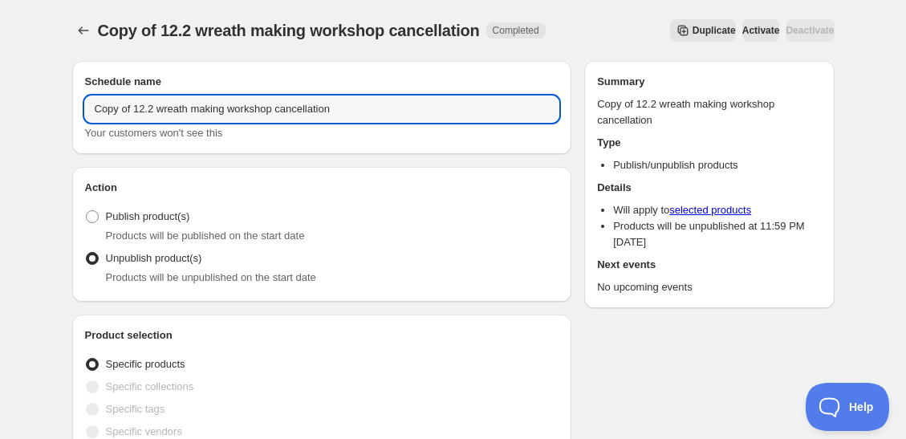
drag, startPoint x: 159, startPoint y: 110, endPoint x: 16, endPoint y: 112, distance: 142.9
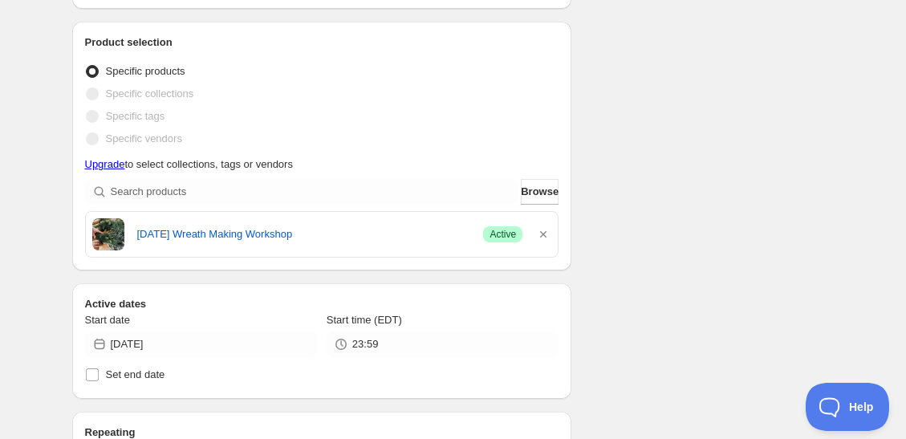
scroll to position [315, 0]
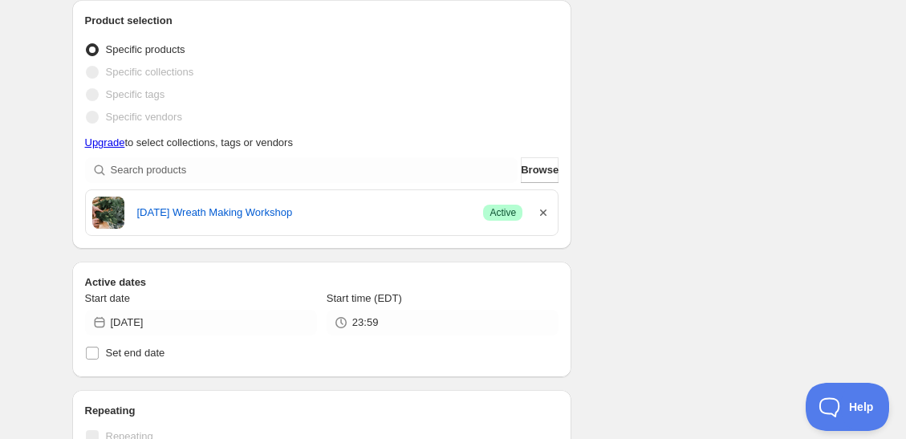
type input "12.9 wreath making workshop cancellation"
click at [545, 210] on icon "button" at bounding box center [543, 213] width 6 height 6
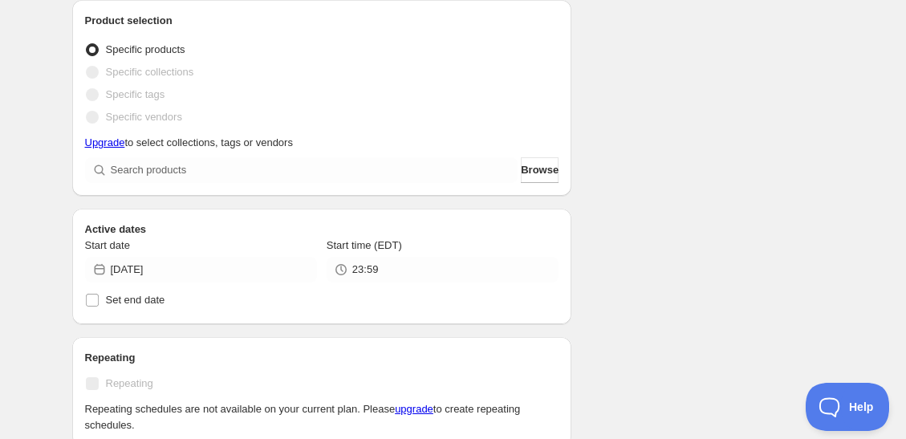
click at [320, 142] on p "Upgrade to select collections, tags or vendors" at bounding box center [322, 143] width 475 height 16
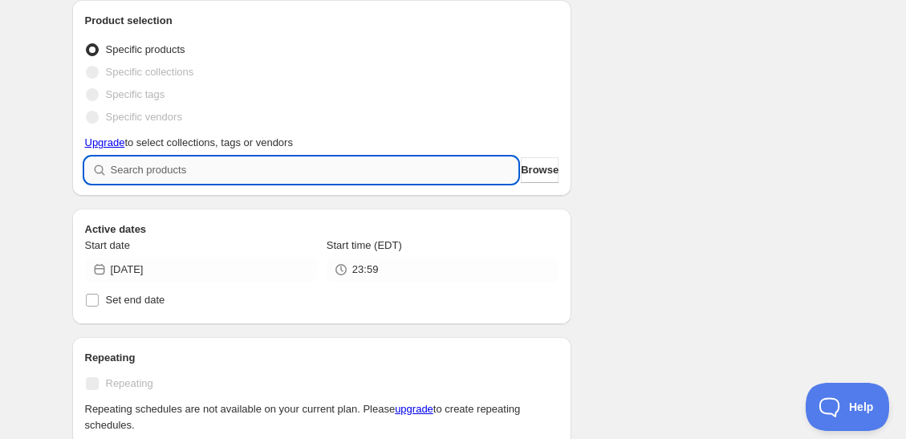
click at [309, 161] on input "search" at bounding box center [315, 170] width 408 height 26
type input "d"
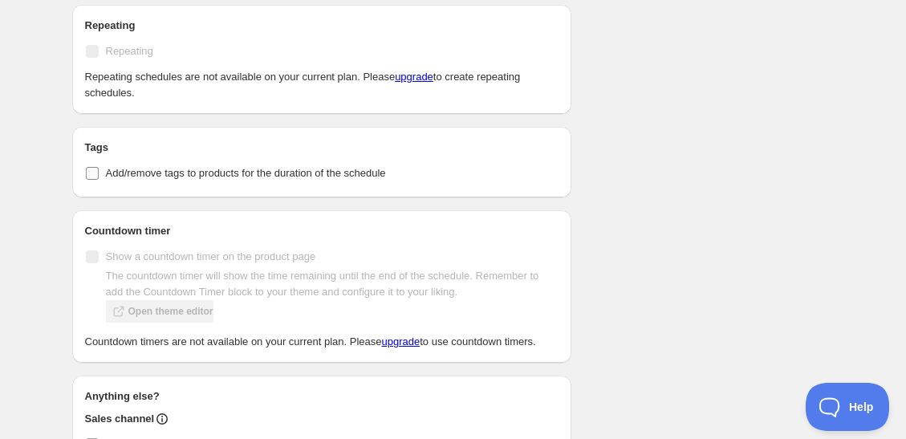
scroll to position [633, 0]
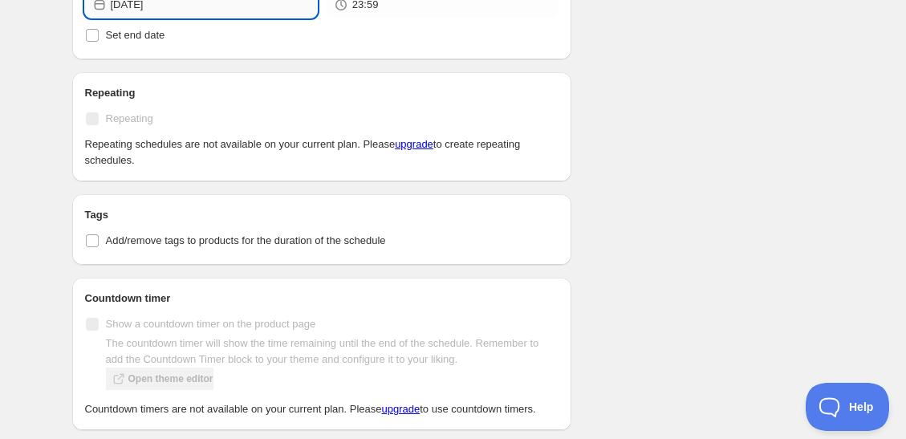
click at [207, 7] on input "[DATE]" at bounding box center [214, 5] width 206 height 26
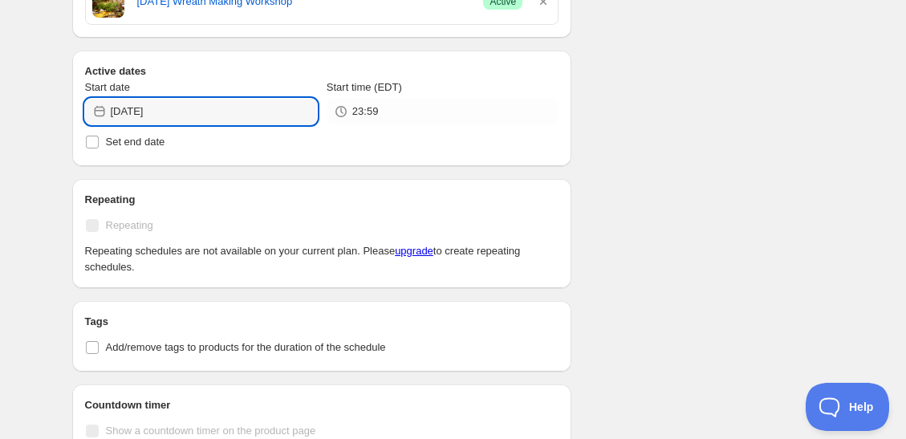
scroll to position [514, 0]
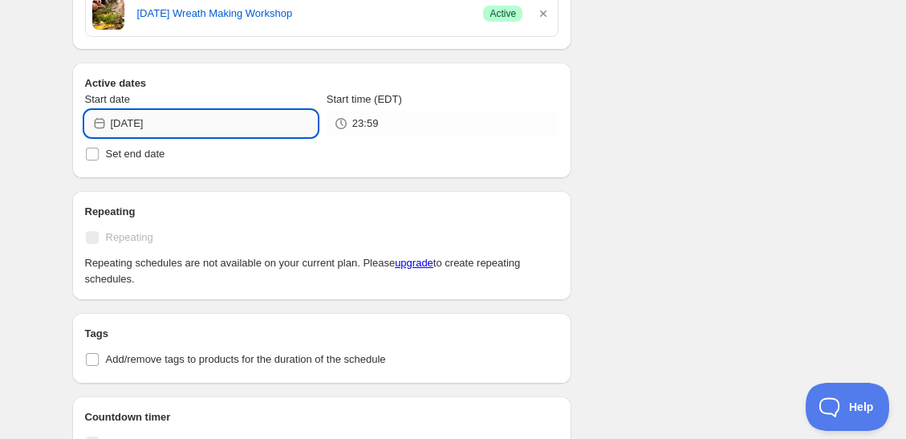
click at [126, 120] on input "[DATE]" at bounding box center [214, 124] width 206 height 26
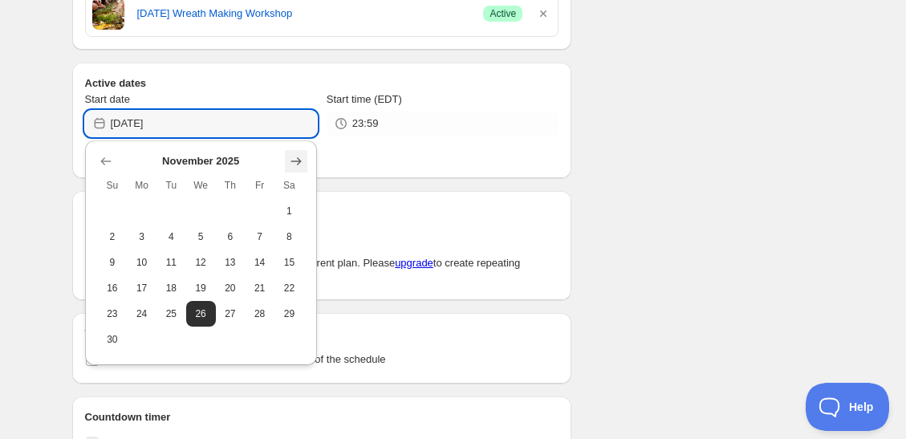
click at [299, 160] on icon "Show next month, December 2025" at bounding box center [296, 161] width 10 height 8
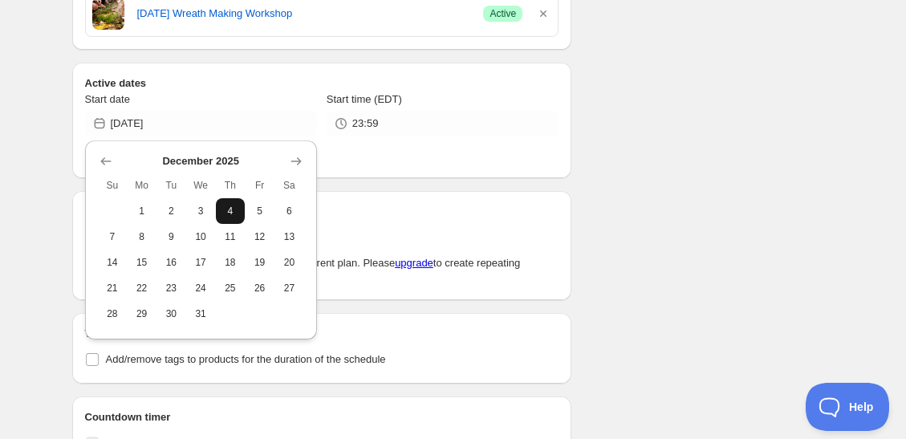
click at [238, 211] on button "4" at bounding box center [231, 211] width 30 height 26
type input "[DATE]"
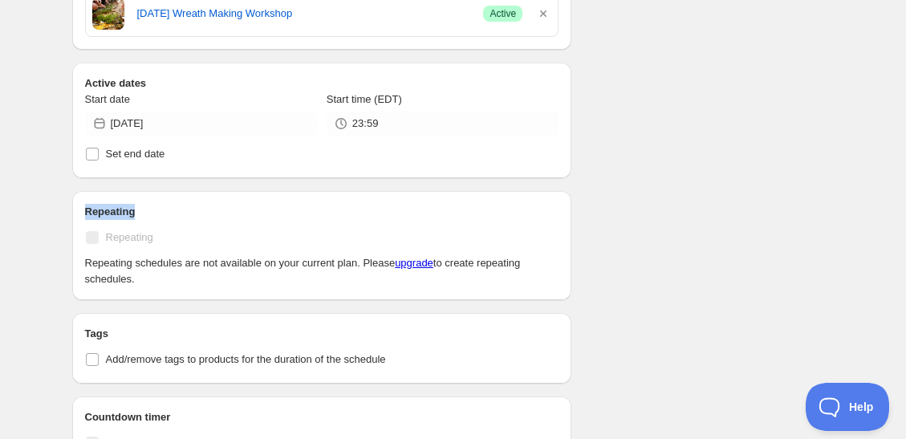
click at [617, 204] on div "Schedule name 12.9 wreath making workshop cancellation Your customers won't see…" at bounding box center [447, 151] width 776 height 1235
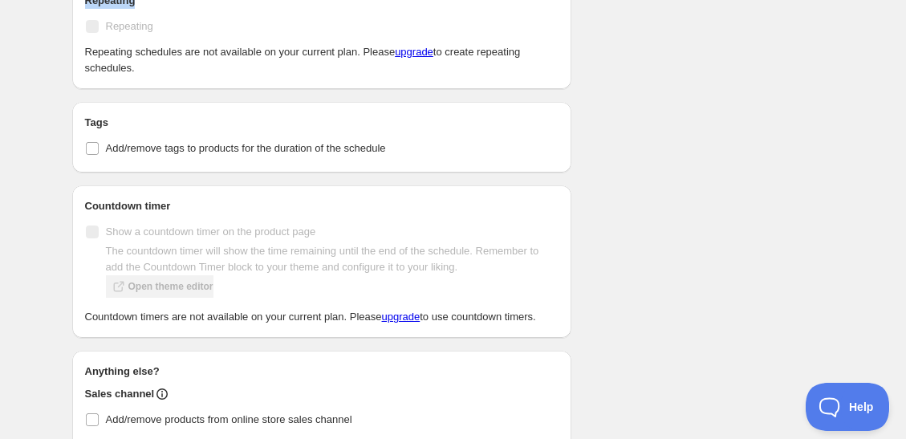
scroll to position [890, 0]
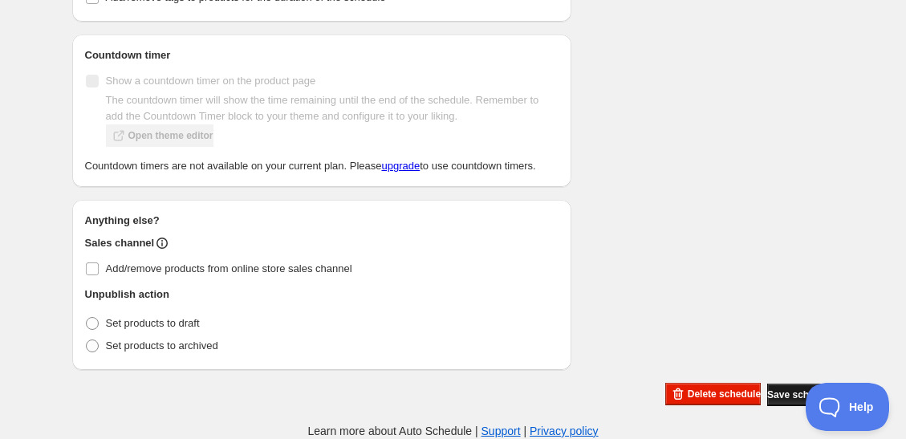
click at [768, 395] on span "Save schedule" at bounding box center [801, 395] width 67 height 13
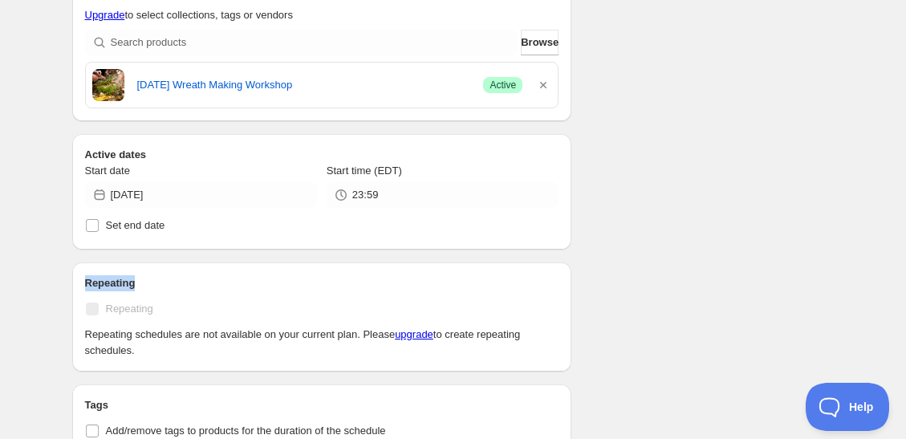
scroll to position [0, 0]
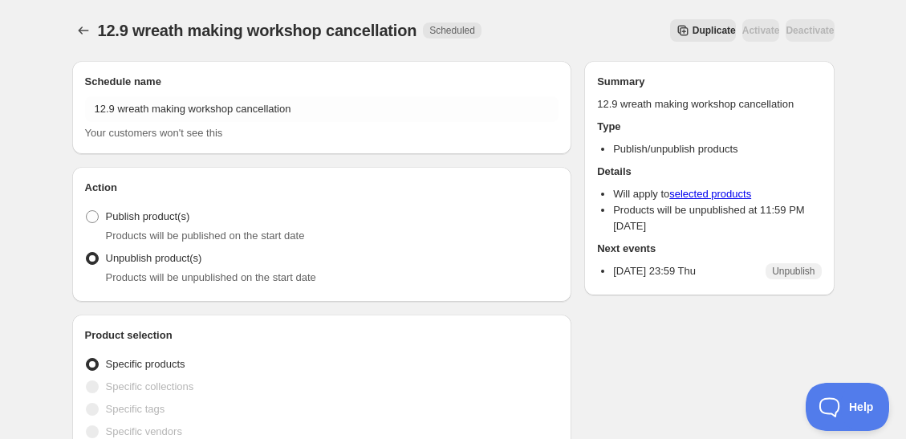
click at [670, 37] on button "Duplicate" at bounding box center [703, 30] width 66 height 22
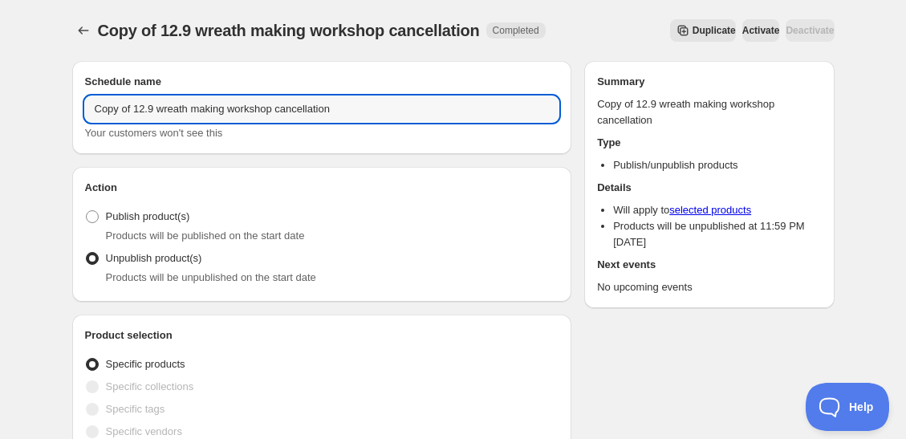
drag, startPoint x: 157, startPoint y: 111, endPoint x: 75, endPoint y: 111, distance: 82.7
click at [75, 111] on div "Schedule name Copy of 12.9 wreath making workshop cancellation Your customers w…" at bounding box center [322, 107] width 500 height 93
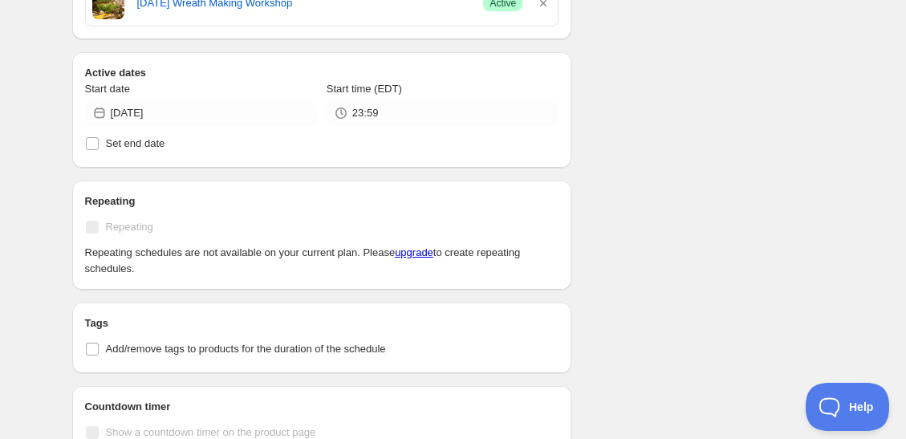
scroll to position [483, 0]
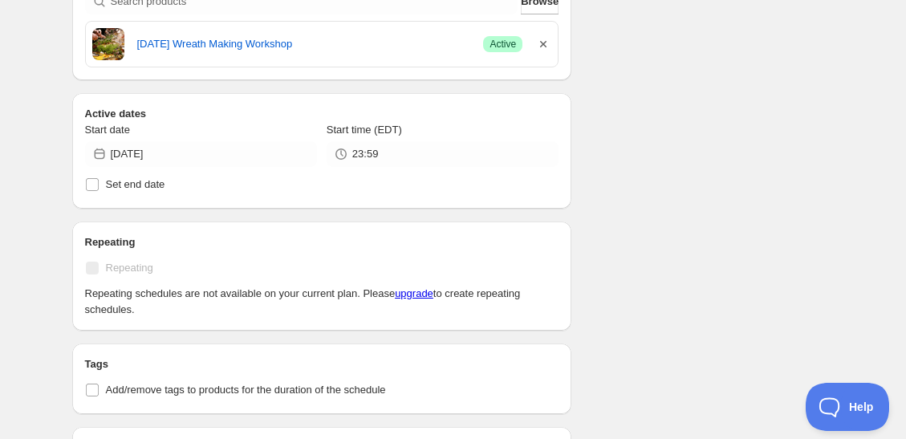
type input "12.16 wreath making workshop cancellation"
click at [542, 46] on icon "button" at bounding box center [543, 44] width 6 height 6
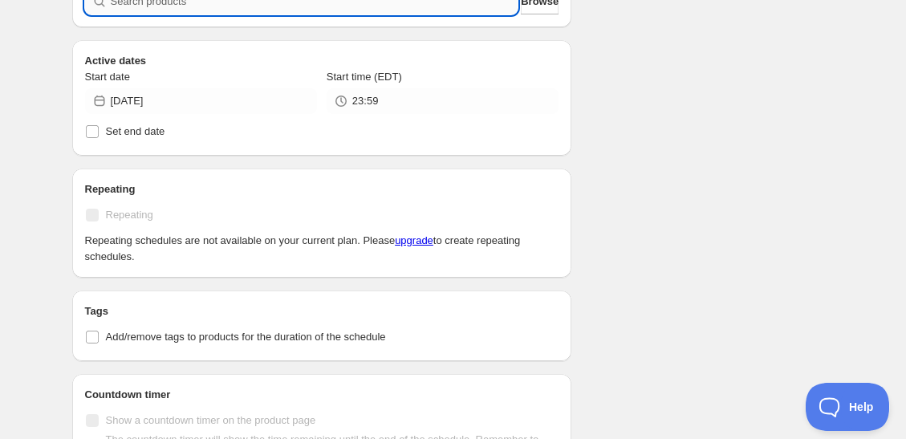
click at [288, 7] on input "search" at bounding box center [315, 2] width 408 height 26
type input "d"
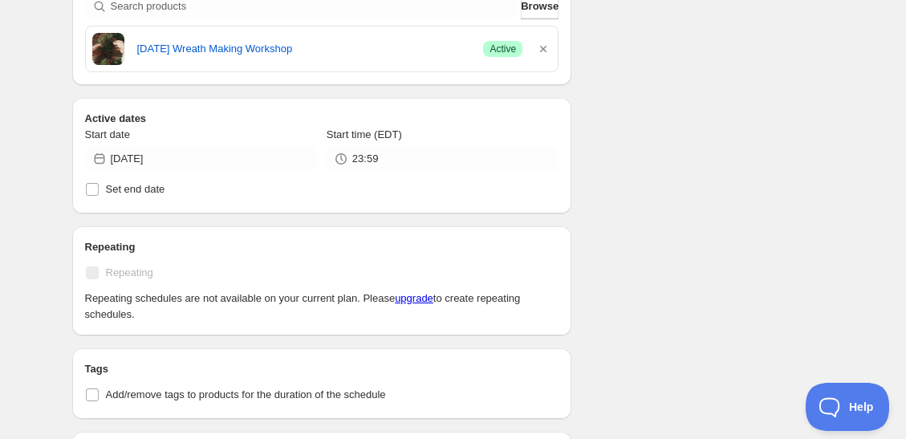
scroll to position [508, 0]
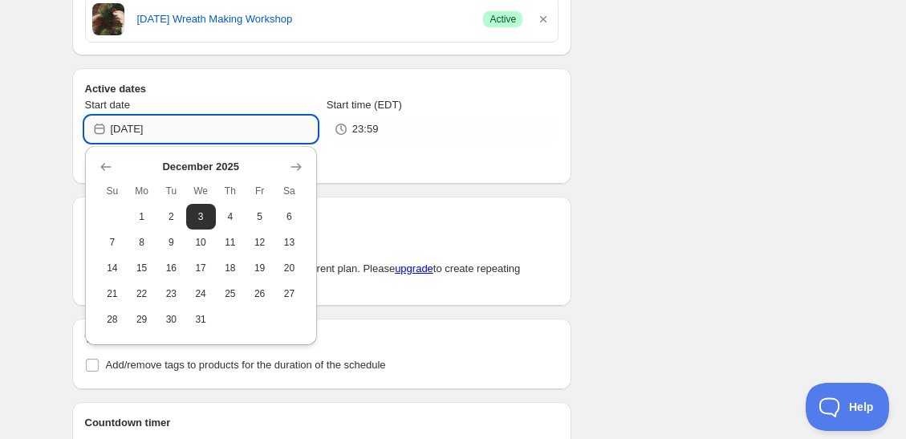
click at [291, 124] on input "[DATE]" at bounding box center [214, 129] width 206 height 26
click at [234, 239] on span "11" at bounding box center [230, 242] width 17 height 13
type input "[DATE]"
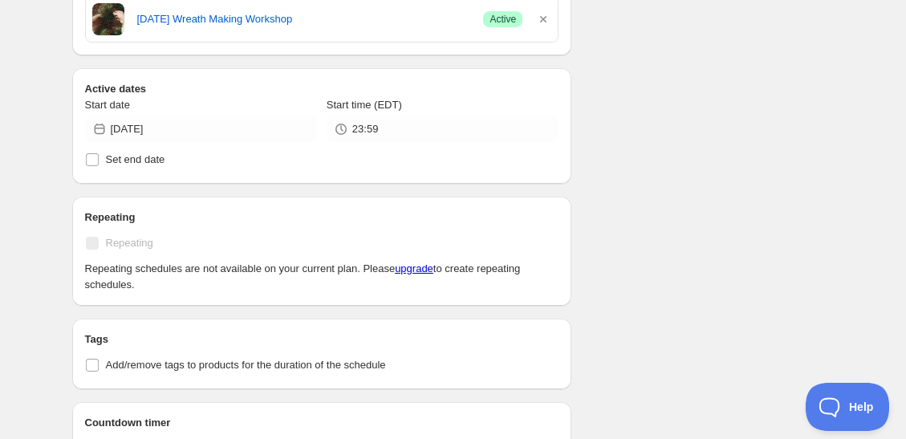
click at [637, 235] on div "Schedule name 12.16 wreath making workshop cancellation Your customers won't se…" at bounding box center [447, 157] width 776 height 1235
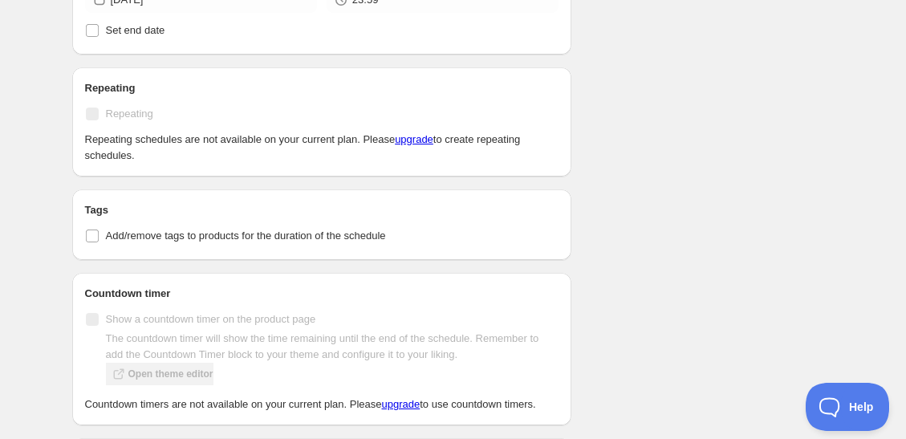
scroll to position [890, 0]
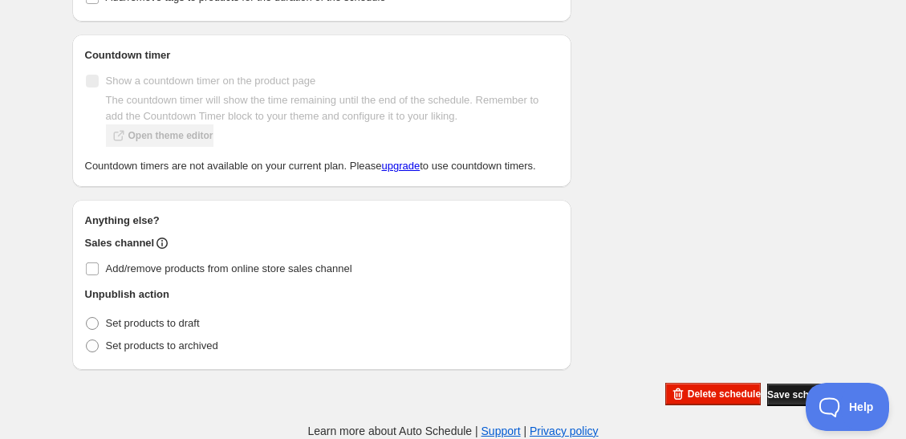
click at [768, 401] on button "Save schedule" at bounding box center [801, 395] width 67 height 22
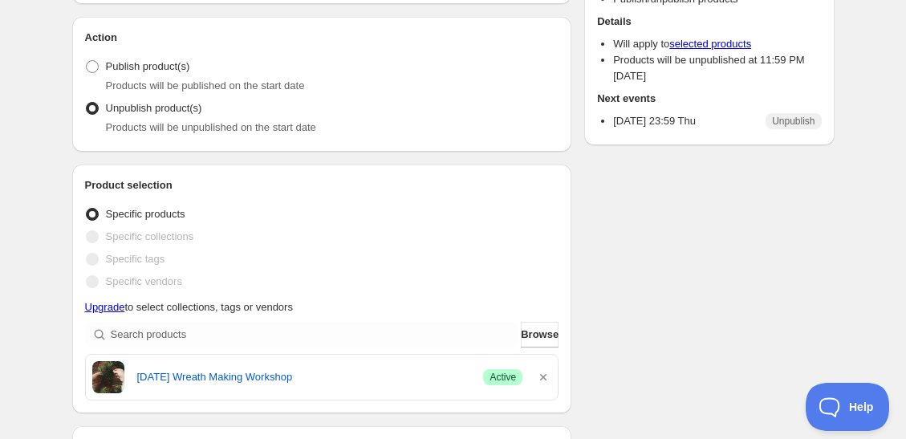
scroll to position [0, 0]
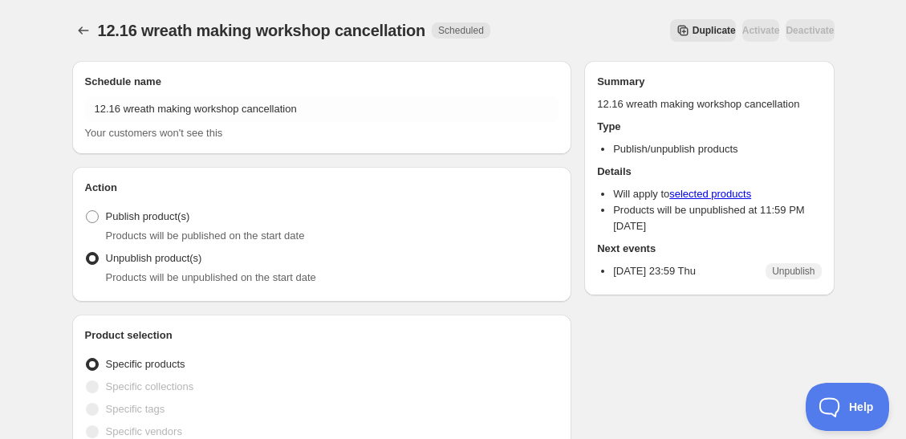
click at [693, 30] on span "Duplicate" at bounding box center [714, 30] width 43 height 13
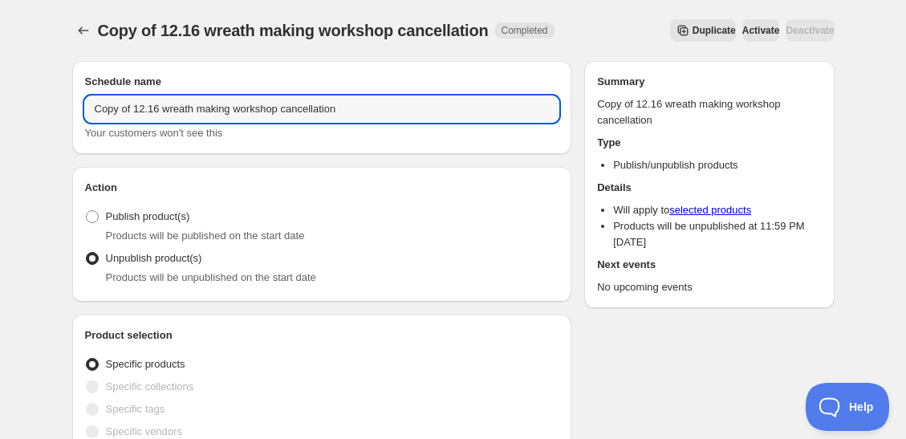
drag, startPoint x: 159, startPoint y: 101, endPoint x: 38, endPoint y: 105, distance: 121.3
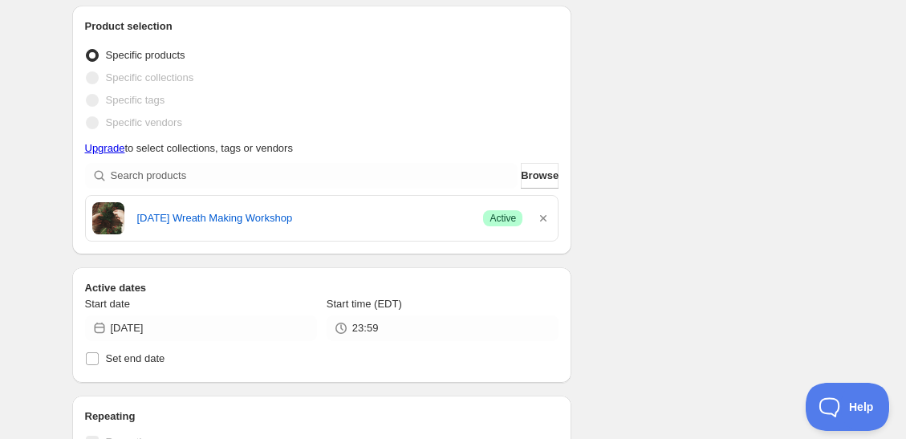
scroll to position [393, 0]
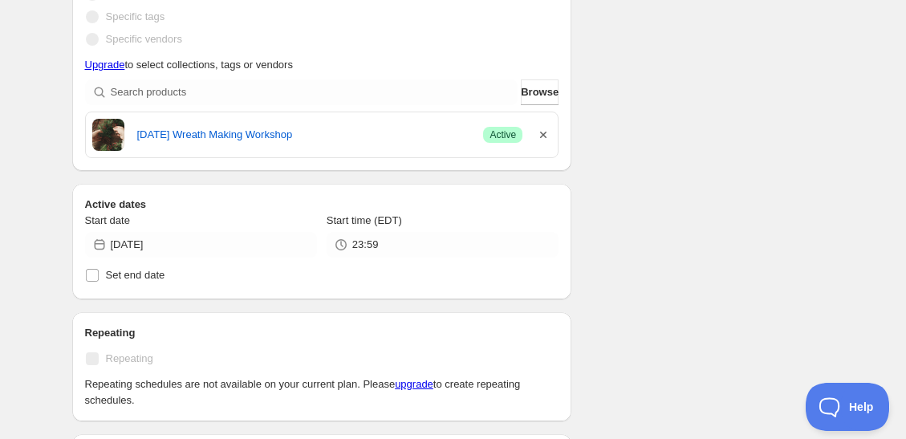
type input "12.25 wreath making workshop cancellation"
click at [543, 138] on icon "button" at bounding box center [544, 135] width 16 height 16
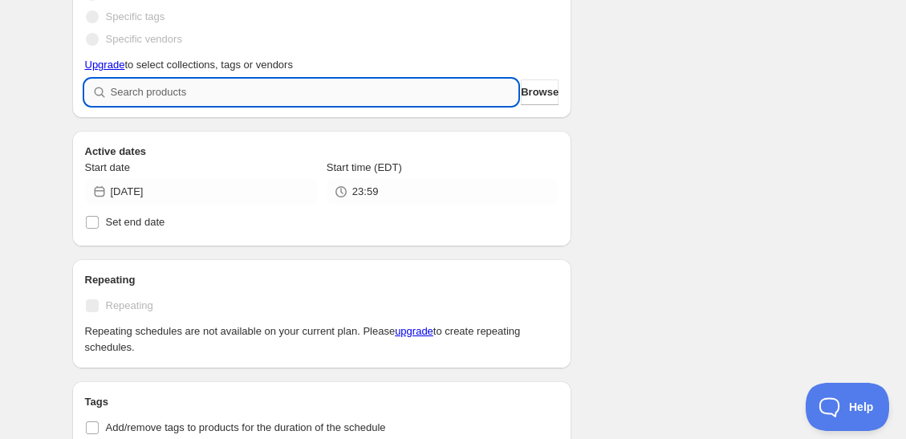
click at [372, 83] on input "search" at bounding box center [315, 92] width 408 height 26
type input "d"
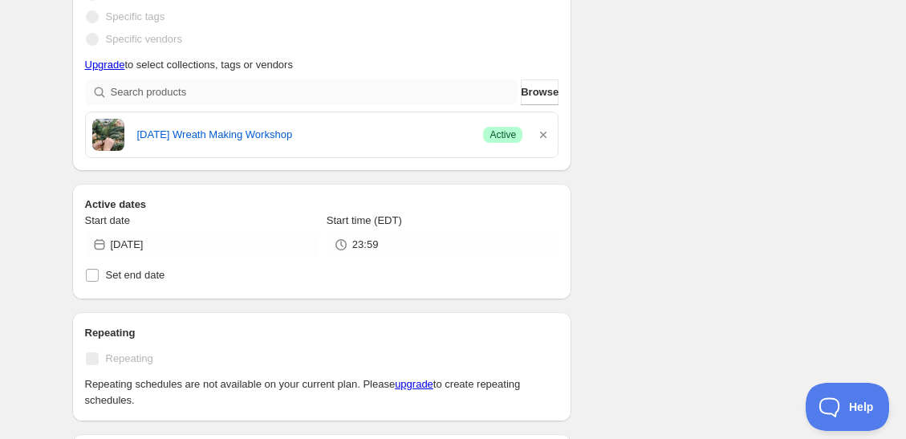
scroll to position [0, 0]
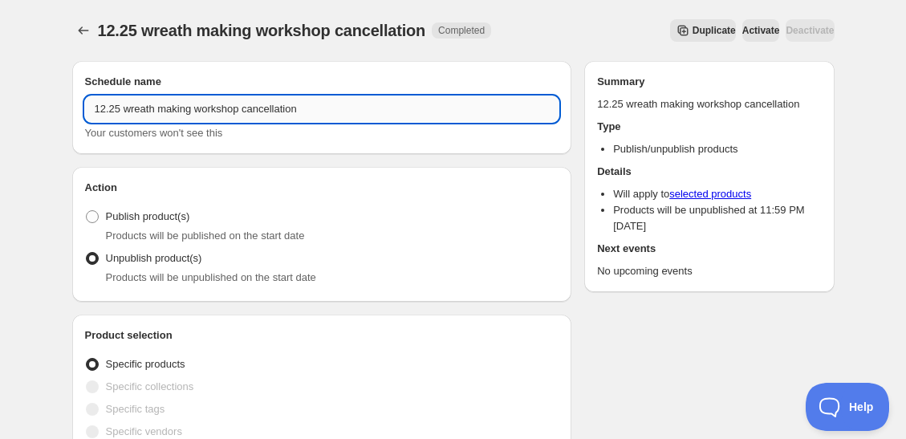
click at [115, 109] on input "12.25 wreath making workshop cancellation" at bounding box center [322, 109] width 475 height 26
type input "12.23 wreath making workshop cancellation"
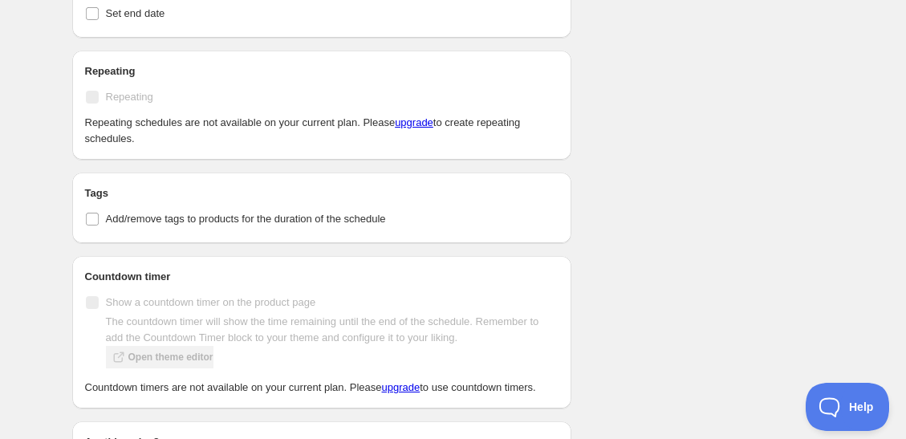
scroll to position [581, 0]
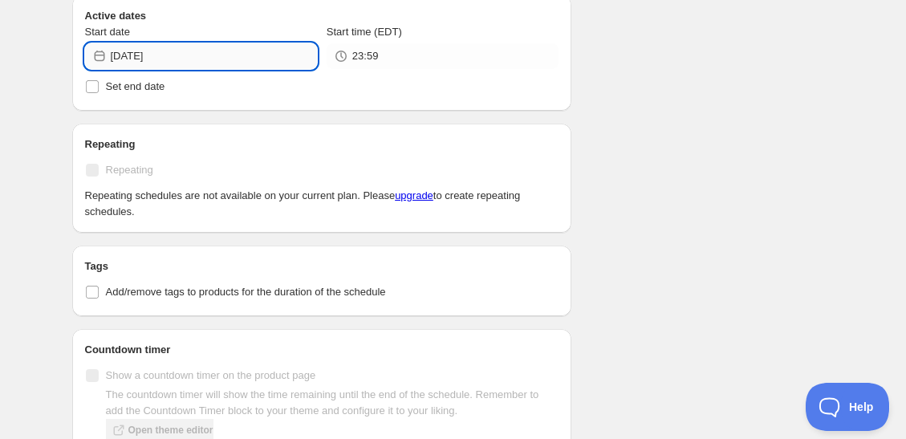
click at [219, 47] on input "[DATE]" at bounding box center [214, 56] width 206 height 26
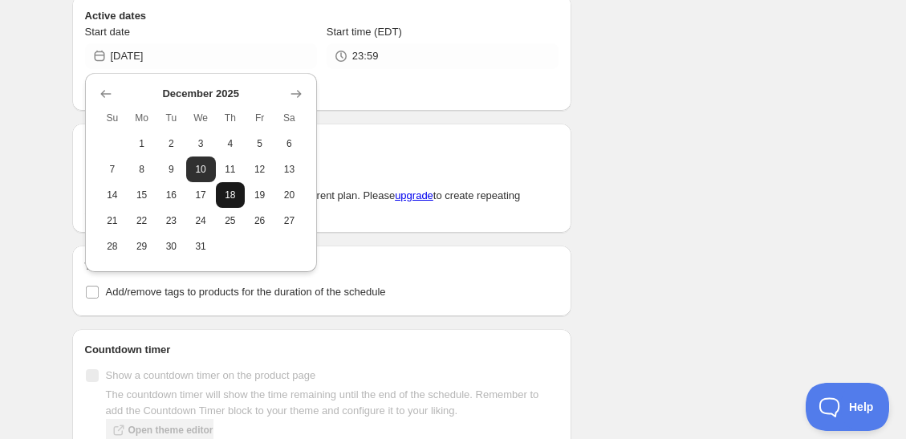
click at [222, 193] on span "18" at bounding box center [230, 195] width 17 height 13
type input "[DATE]"
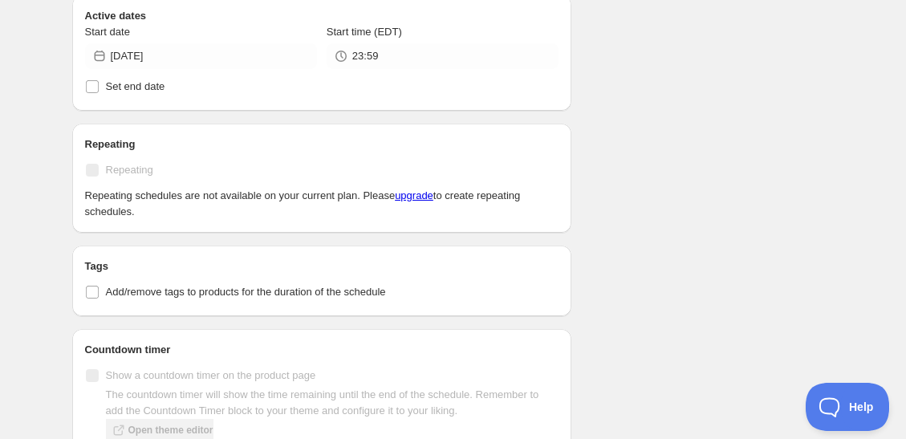
click at [624, 178] on div "Schedule name 12.23 wreath making workshop cancellation Your customers won't se…" at bounding box center [447, 84] width 776 height 1235
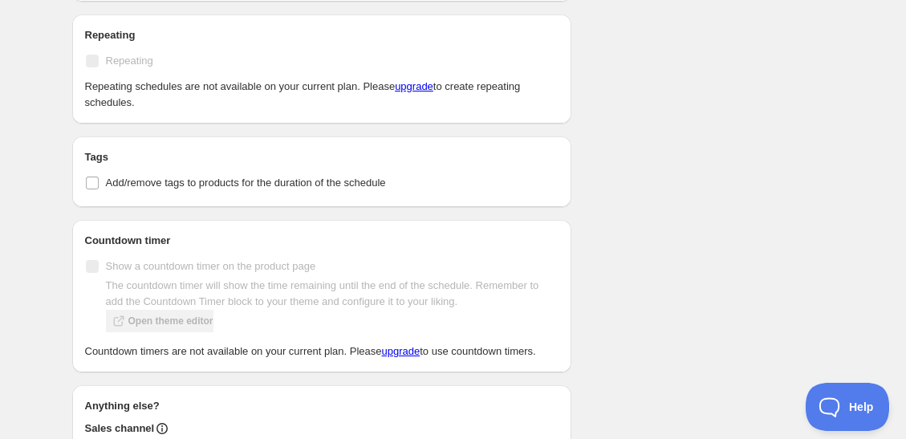
scroll to position [890, 0]
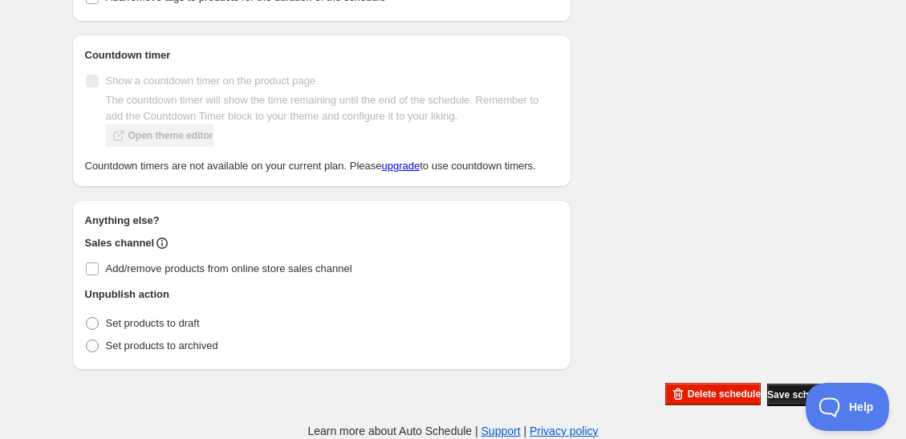
click at [782, 396] on span "Save schedule" at bounding box center [801, 395] width 67 height 13
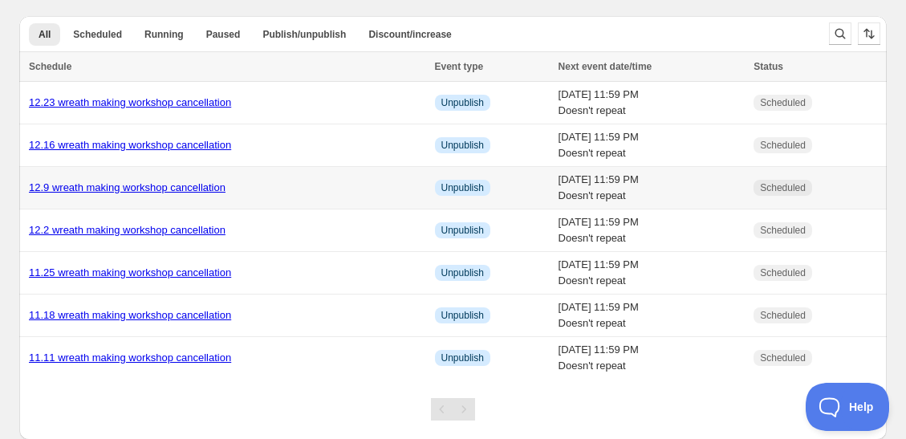
scroll to position [39, 0]
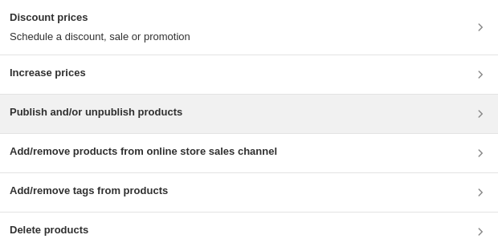
click at [120, 106] on h3 "Publish and/or unpublish products" at bounding box center [96, 112] width 173 height 16
